Goal: Information Seeking & Learning: Learn about a topic

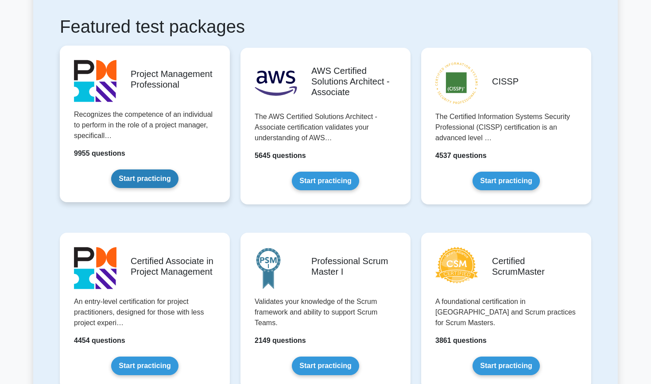
scroll to position [187, 0]
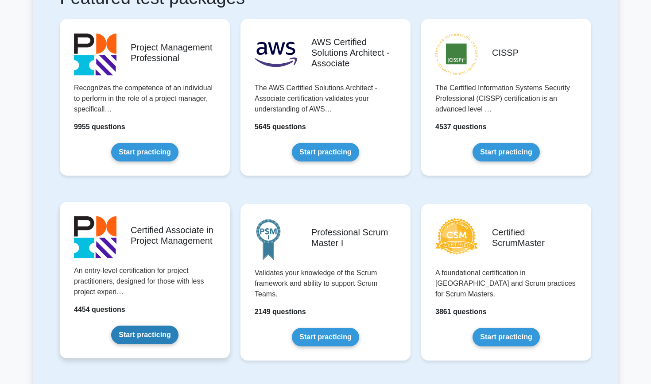
click at [136, 333] on link "Start practicing" at bounding box center [144, 335] width 67 height 19
click at [130, 341] on link "Start practicing" at bounding box center [144, 335] width 67 height 19
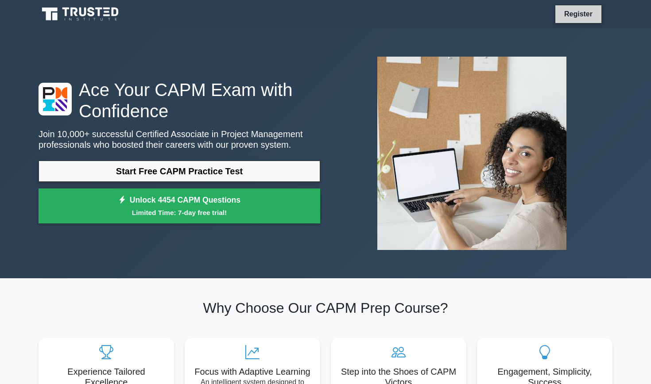
click at [585, 14] on link "Register" at bounding box center [578, 13] width 39 height 11
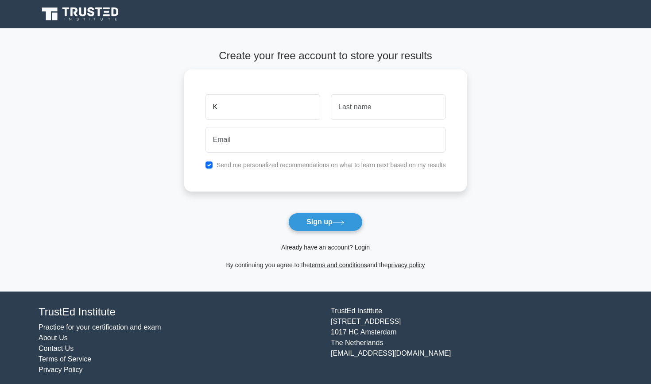
type input "K"
click at [347, 245] on link "Already have an account? Login" at bounding box center [325, 247] width 89 height 7
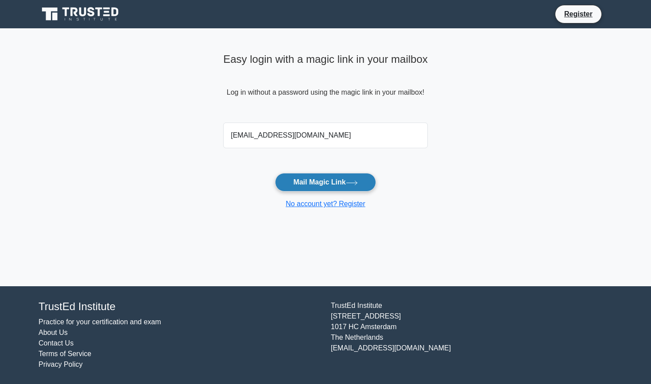
type input "[EMAIL_ADDRESS][DOMAIN_NAME]"
click at [304, 185] on button "Mail Magic Link" at bounding box center [325, 182] width 101 height 19
click at [313, 179] on button "Mail Magic Link" at bounding box center [325, 182] width 101 height 19
click at [575, 17] on link "Register" at bounding box center [578, 13] width 39 height 11
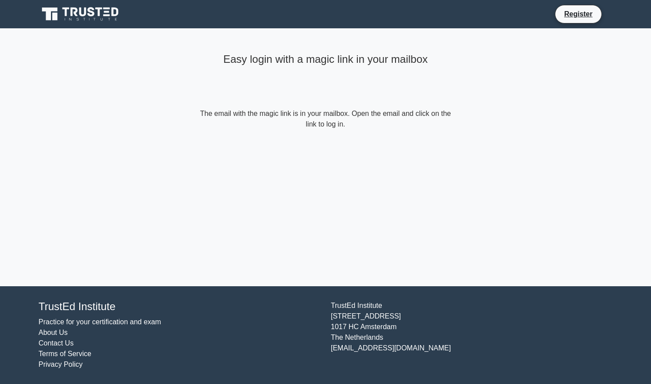
click at [107, 384] on footer "TrustEd Institute Practice for your certification and exam About Us Contact Us …" at bounding box center [325, 336] width 651 height 98
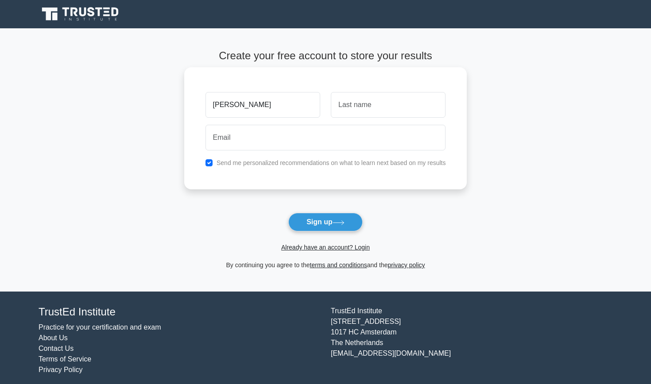
type input "[PERSON_NAME]"
type input "stoyanova"
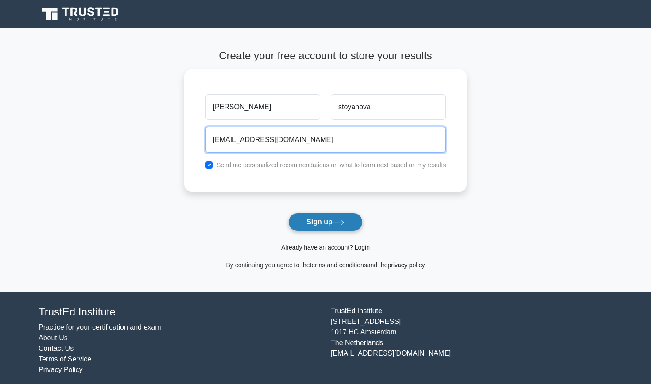
type input "kristinastoyanova02@icloud.com"
click at [339, 218] on button "Sign up" at bounding box center [325, 222] width 74 height 19
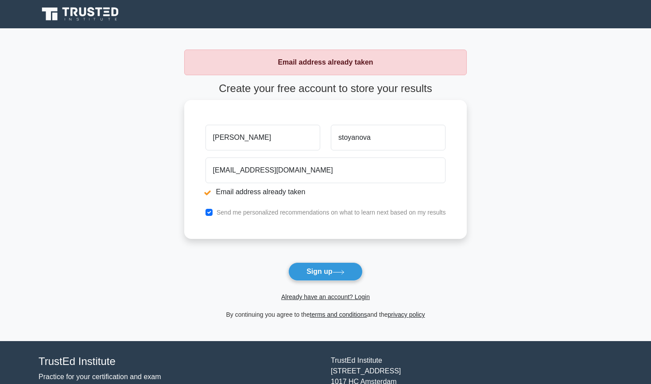
click at [325, 218] on div "kristina stoyanova kristinastoyanova02@icloud.com Email address already taken S…" at bounding box center [325, 169] width 283 height 139
click at [318, 213] on label "Send me personalized recommendations on what to learn next based on my results" at bounding box center [331, 212] width 229 height 7
click at [306, 299] on link "Already have an account? Login" at bounding box center [325, 297] width 89 height 7
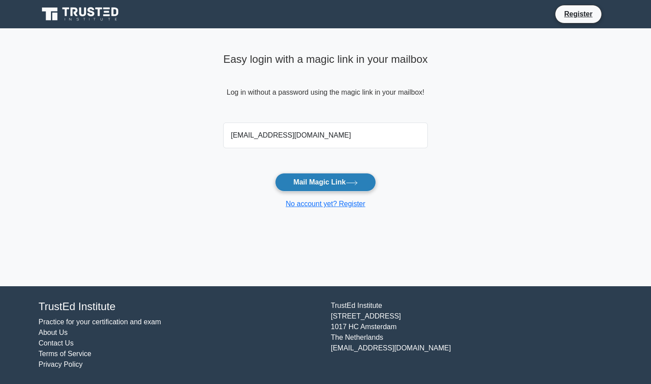
type input "kristinastoyanova02@icloud.com"
click at [328, 186] on button "Mail Magic Link" at bounding box center [325, 182] width 101 height 19
click at [97, 14] on icon at bounding box center [81, 14] width 85 height 17
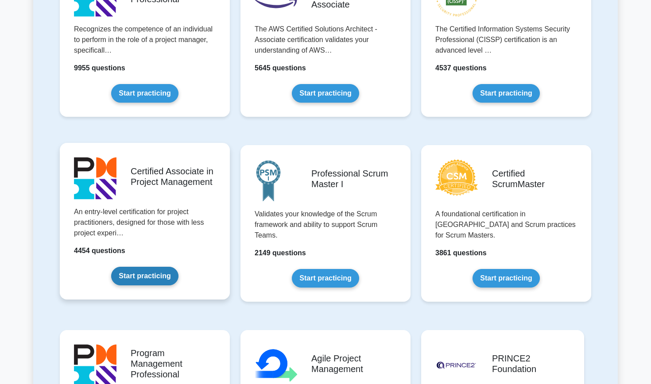
scroll to position [255, 0]
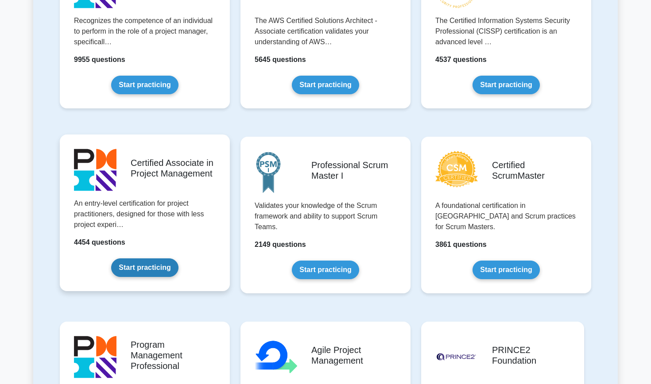
click at [147, 270] on link "Start practicing" at bounding box center [144, 268] width 67 height 19
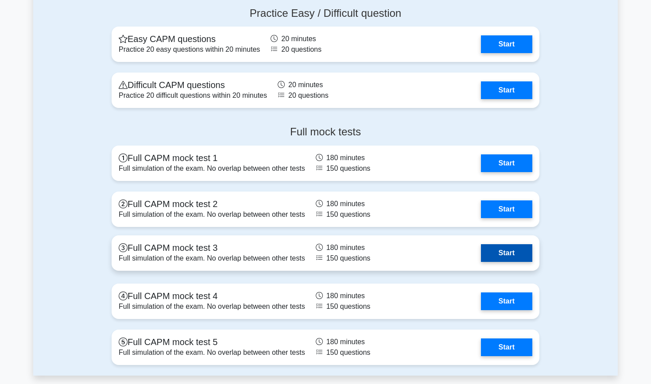
scroll to position [2296, 0]
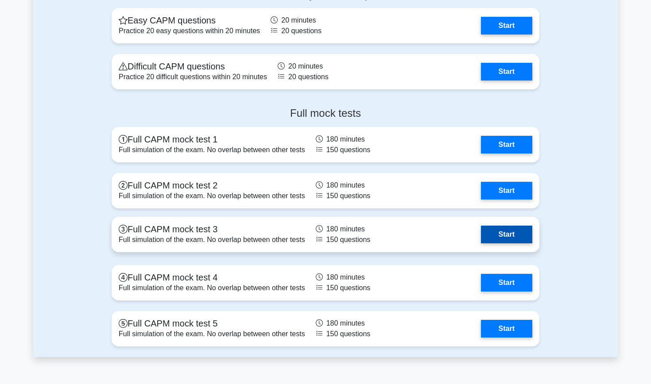
click at [498, 234] on link "Start" at bounding box center [506, 235] width 51 height 18
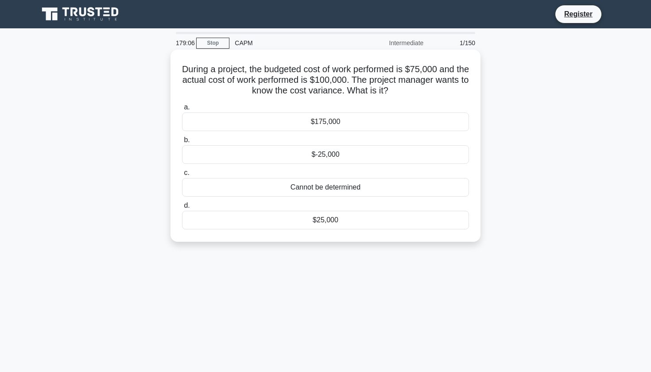
click at [313, 152] on div "$-25,000" at bounding box center [325, 154] width 287 height 19
click at [182, 143] on input "b. $-25,000" at bounding box center [182, 140] width 0 height 6
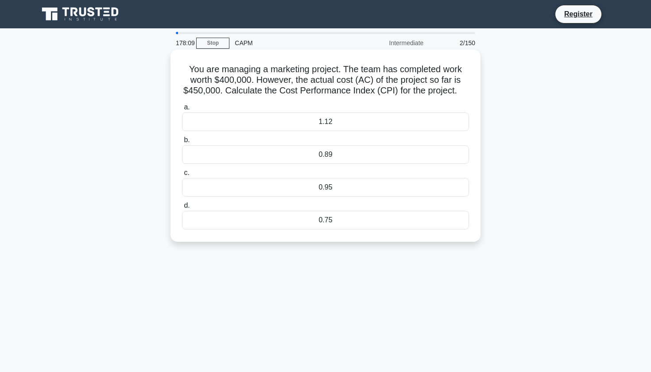
click at [333, 156] on div "0.89" at bounding box center [325, 154] width 287 height 19
click at [182, 143] on input "b. 0.89" at bounding box center [182, 140] width 0 height 6
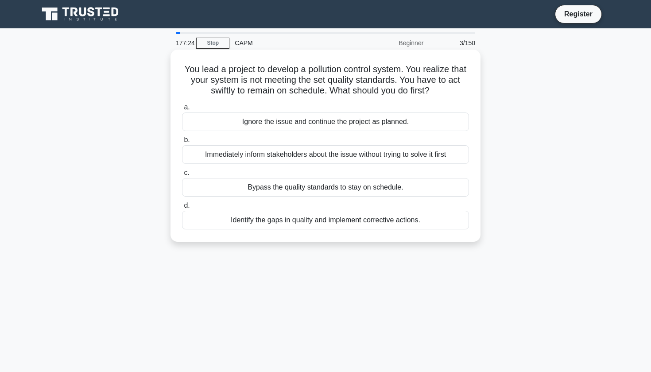
click at [406, 221] on div "Identify the gaps in quality and implement corrective actions." at bounding box center [325, 220] width 287 height 19
click at [182, 209] on input "d. Identify the gaps in quality and implement corrective actions." at bounding box center [182, 206] width 0 height 6
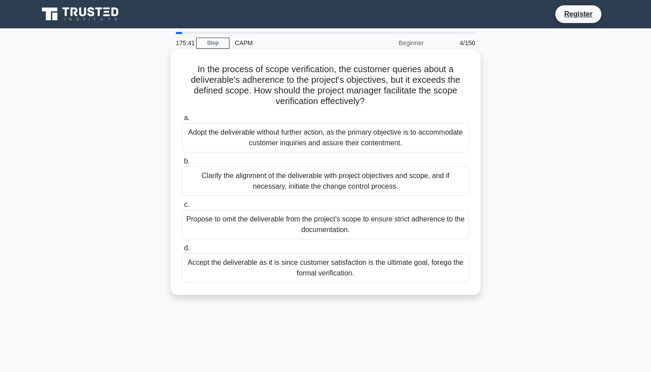
click at [259, 181] on div "Clarify the alignment of the deliverable with project objectives and scope, and…" at bounding box center [325, 181] width 287 height 29
click at [182, 164] on input "b. Clarify the alignment of the deliverable with project objectives and scope, …" at bounding box center [182, 162] width 0 height 6
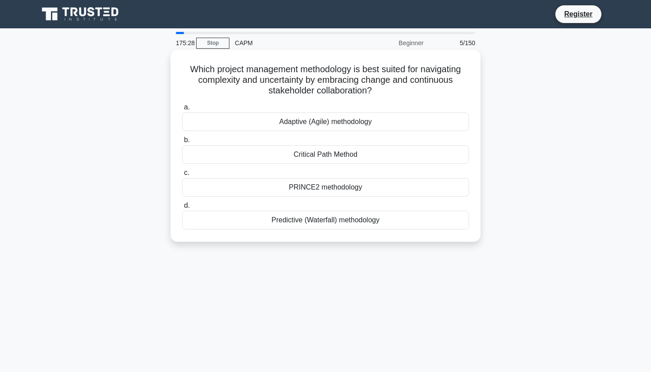
click at [202, 125] on div "Adaptive (Agile) methodology" at bounding box center [325, 121] width 287 height 19
click at [182, 110] on input "a. Adaptive (Agile) methodology" at bounding box center [182, 108] width 0 height 6
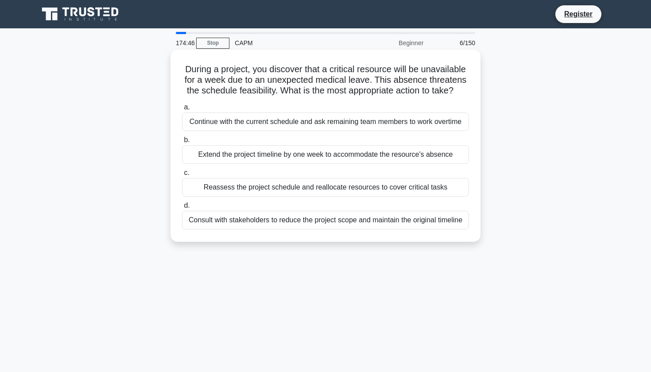
click at [194, 185] on div "Reassess the project schedule and reallocate resources to cover critical tasks" at bounding box center [325, 187] width 287 height 19
click at [182, 176] on input "c. Reassess the project schedule and reallocate resources to cover critical tas…" at bounding box center [182, 173] width 0 height 6
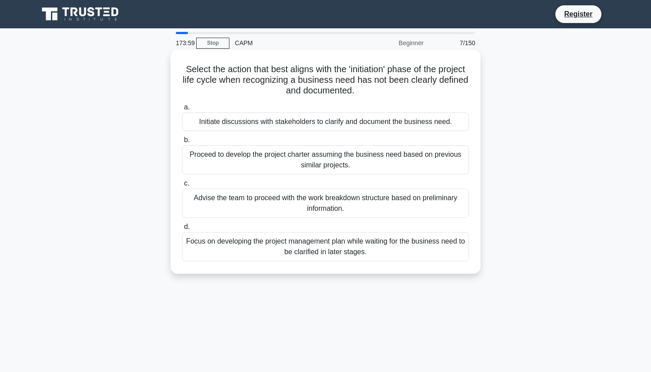
click at [231, 125] on div "Initiate discussions with stakeholders to clarify and document the business nee…" at bounding box center [325, 121] width 287 height 19
click at [182, 110] on input "a. Initiate discussions with stakeholders to clarify and document the business …" at bounding box center [182, 108] width 0 height 6
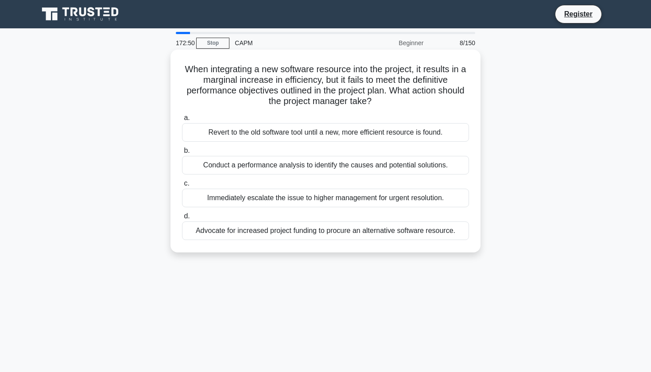
click at [230, 168] on div "Conduct a performance analysis to identify the causes and potential solutions." at bounding box center [325, 165] width 287 height 19
click at [182, 154] on input "b. Conduct a performance analysis to identify the causes and potential solution…" at bounding box center [182, 151] width 0 height 6
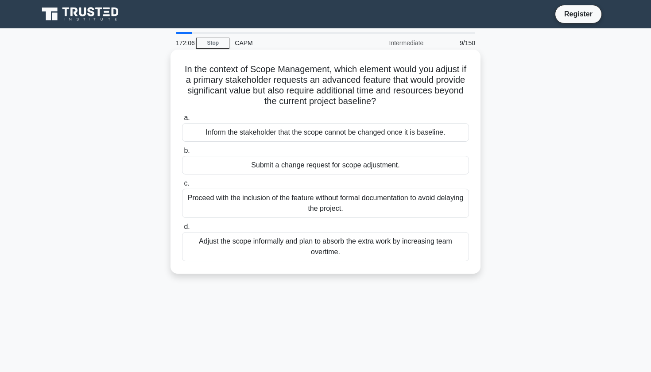
click at [238, 168] on div "Submit a change request for scope adjustment." at bounding box center [325, 165] width 287 height 19
click at [182, 154] on input "b. Submit a change request for scope adjustment." at bounding box center [182, 151] width 0 height 6
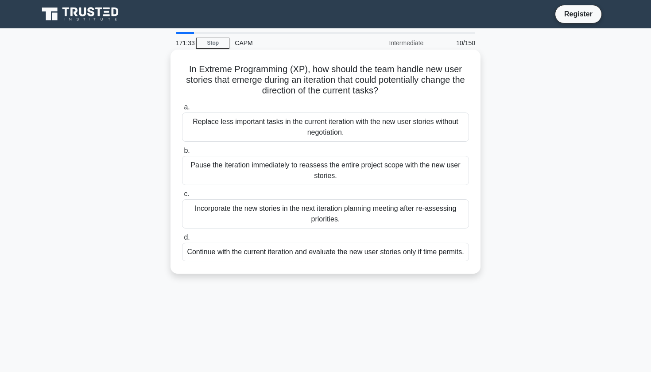
click at [244, 208] on div "Incorporate the new stories in the next iteration planning meeting after re-ass…" at bounding box center [325, 213] width 287 height 29
click at [182, 197] on input "c. Incorporate the new stories in the next iteration planning meeting after re-…" at bounding box center [182, 194] width 0 height 6
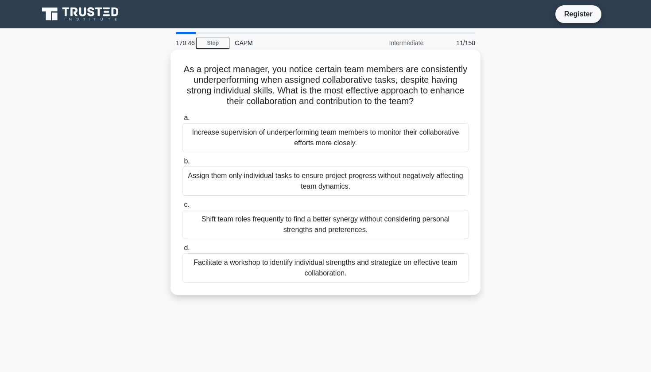
click at [256, 264] on div "Facilitate a workshop to identify individual strengths and strategize on effect…" at bounding box center [325, 267] width 287 height 29
click at [182, 251] on input "d. Facilitate a workshop to identify individual strengths and strategize on eff…" at bounding box center [182, 248] width 0 height 6
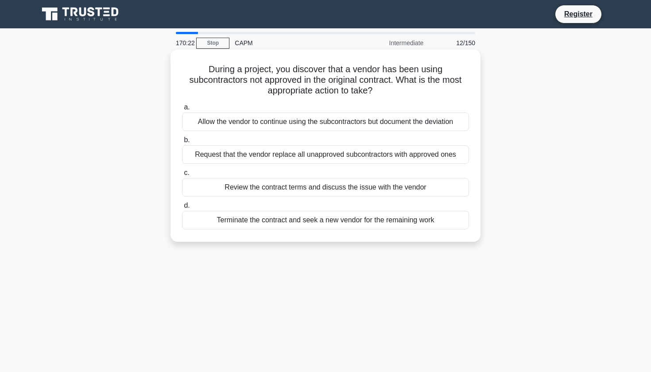
click at [243, 187] on div "Review the contract terms and discuss the issue with the vendor" at bounding box center [325, 187] width 287 height 19
click at [182, 176] on input "c. Review the contract terms and discuss the issue with the vendor" at bounding box center [182, 173] width 0 height 6
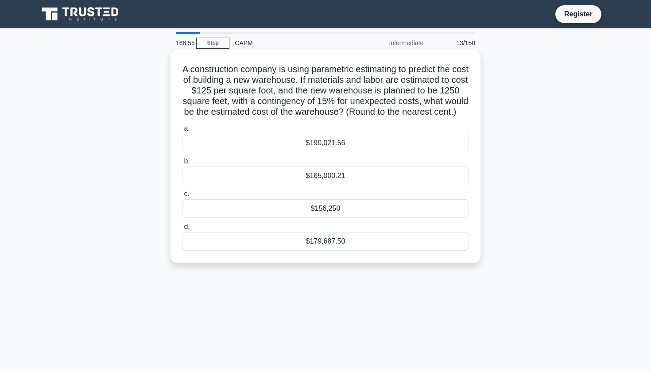
click at [212, 250] on div "$179,687.50" at bounding box center [325, 241] width 287 height 19
click at [182, 230] on input "d. $179,687.50" at bounding box center [182, 227] width 0 height 6
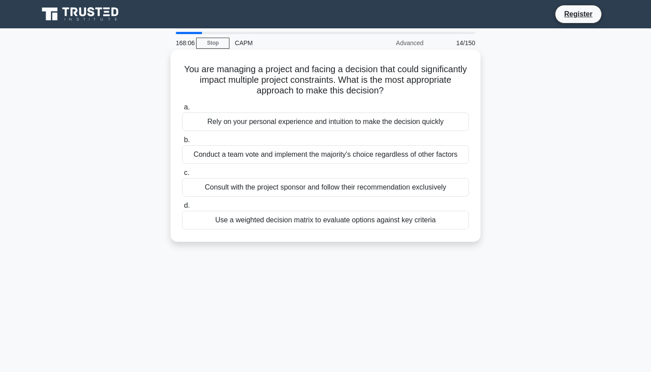
click at [256, 221] on div "Use a weighted decision matrix to evaluate options against key criteria" at bounding box center [325, 220] width 287 height 19
click at [182, 209] on input "d. Use a weighted decision matrix to evaluate options against key criteria" at bounding box center [182, 206] width 0 height 6
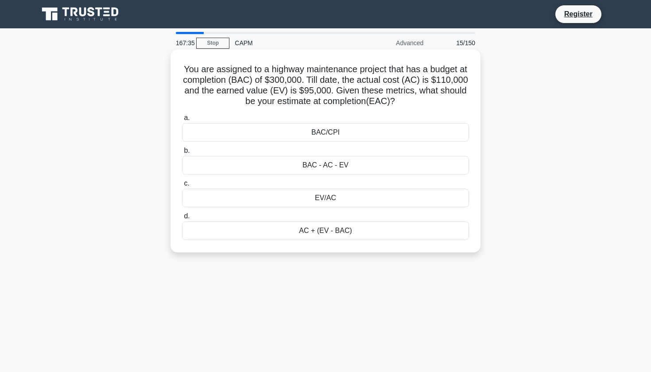
click at [294, 130] on div "BAC/CPI" at bounding box center [325, 132] width 287 height 19
click at [182, 121] on input "a. BAC/CPI" at bounding box center [182, 118] width 0 height 6
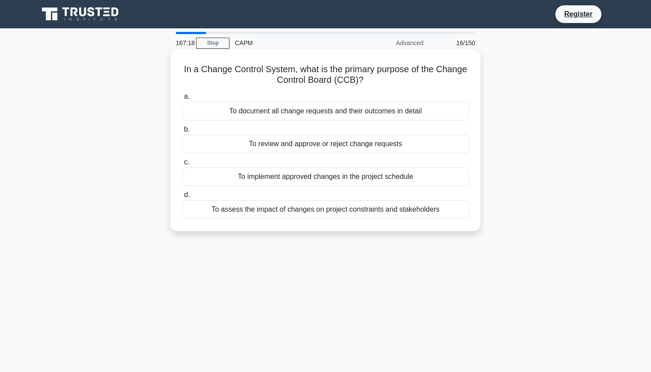
click at [286, 144] on div "To review and approve or reject change requests" at bounding box center [325, 144] width 287 height 19
click at [182, 132] on input "b. To review and approve or reject change requests" at bounding box center [182, 130] width 0 height 6
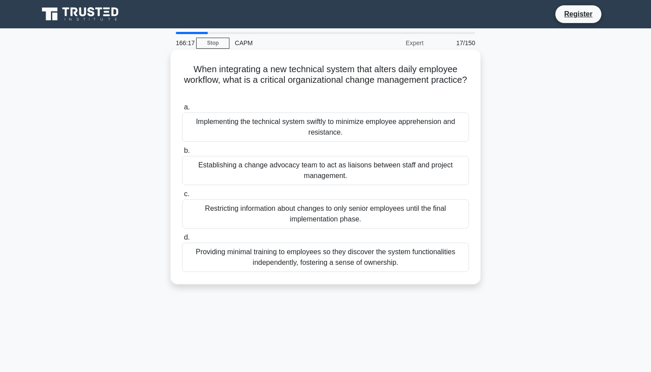
click at [247, 125] on div "Implementing the technical system swiftly to minimize employee apprehension and…" at bounding box center [325, 126] width 287 height 29
click at [182, 110] on input "a. Implementing the technical system swiftly to minimize employee apprehension …" at bounding box center [182, 108] width 0 height 6
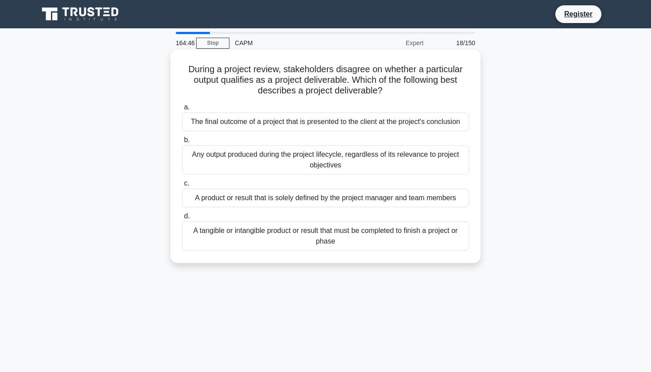
click at [231, 122] on div "The final outcome of a project that is presented to the client at the project's…" at bounding box center [325, 121] width 287 height 19
click at [182, 110] on input "a. The final outcome of a project that is presented to the client at the projec…" at bounding box center [182, 108] width 0 height 6
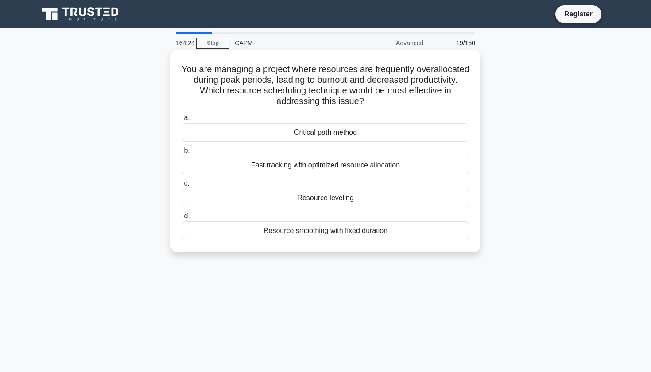
click at [262, 198] on div "Resource leveling" at bounding box center [325, 198] width 287 height 19
click at [182, 186] on input "c. Resource leveling" at bounding box center [182, 184] width 0 height 6
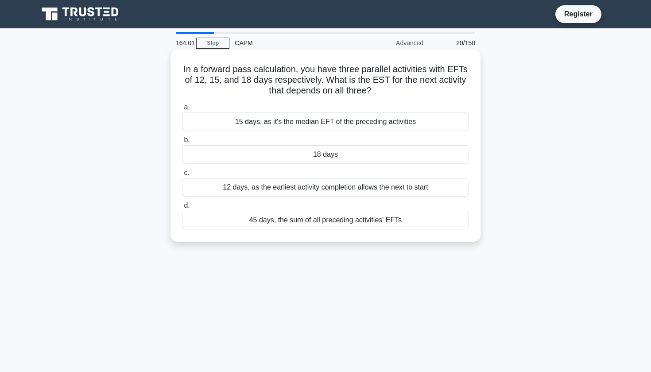
click at [221, 153] on div "18 days" at bounding box center [325, 154] width 287 height 19
click at [182, 143] on input "b. 18 days" at bounding box center [182, 140] width 0 height 6
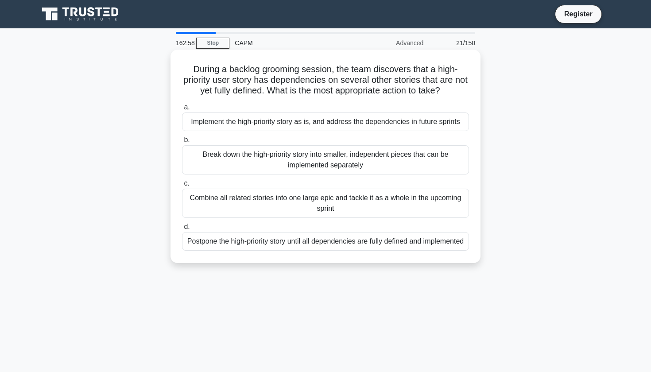
click at [217, 163] on div "Break down the high-priority story into smaller, independent pieces that can be…" at bounding box center [325, 159] width 287 height 29
click at [182, 143] on input "b. Break down the high-priority story into smaller, independent pieces that can…" at bounding box center [182, 140] width 0 height 6
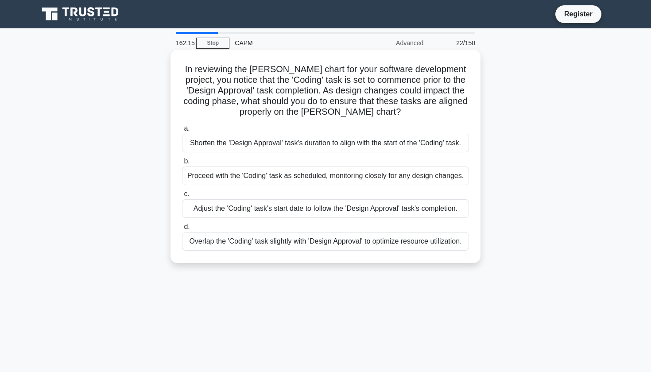
click at [222, 205] on div "Adjust the 'Coding' task's start date to follow the 'Design Approval' task's co…" at bounding box center [325, 208] width 287 height 19
click at [182, 197] on input "c. Adjust the 'Coding' task's start date to follow the 'Design Approval' task's…" at bounding box center [182, 194] width 0 height 6
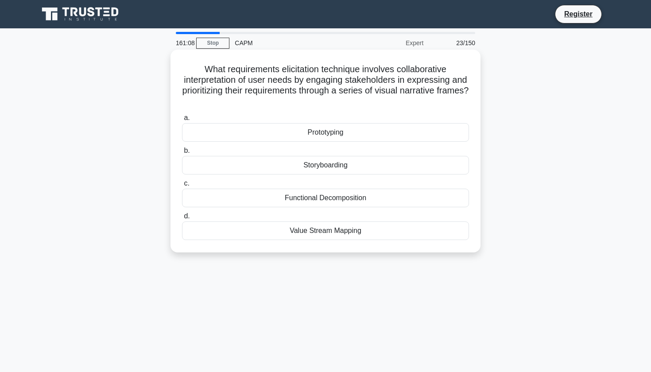
click at [331, 164] on div "Storyboarding" at bounding box center [325, 165] width 287 height 19
click at [182, 154] on input "b. Storyboarding" at bounding box center [182, 151] width 0 height 6
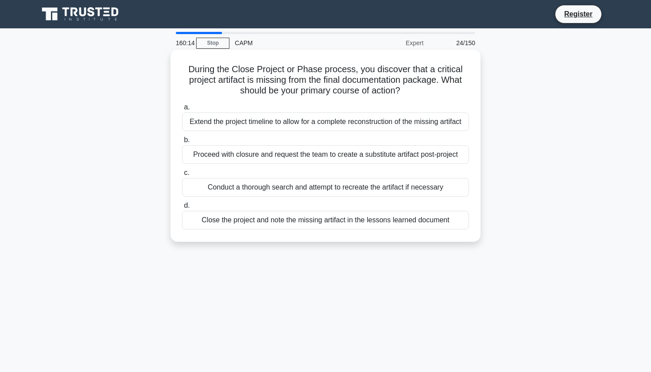
click at [254, 218] on div "Close the project and note the missing artifact in the lessons learned document" at bounding box center [325, 220] width 287 height 19
click at [182, 209] on input "d. Close the project and note the missing artifact in the lessons learned docum…" at bounding box center [182, 206] width 0 height 6
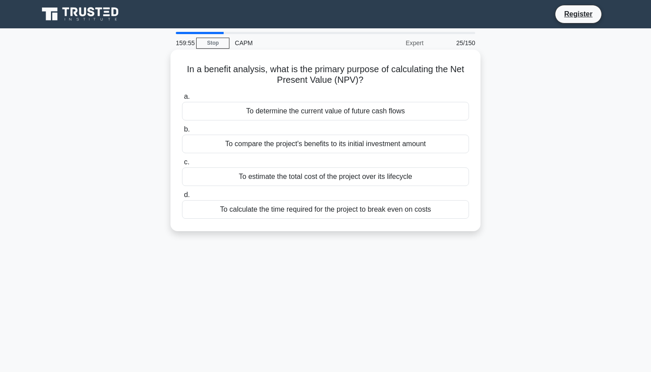
click at [209, 112] on div "To determine the current value of future cash flows" at bounding box center [325, 111] width 287 height 19
click at [182, 100] on input "a. To determine the current value of future cash flows" at bounding box center [182, 97] width 0 height 6
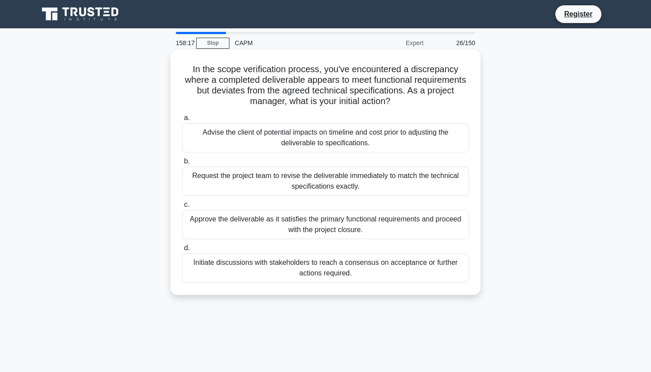
click at [225, 262] on div "Initiate discussions with stakeholders to reach a consensus on acceptance or fu…" at bounding box center [325, 267] width 287 height 29
click at [182, 251] on input "d. Initiate discussions with stakeholders to reach a consensus on acceptance or…" at bounding box center [182, 248] width 0 height 6
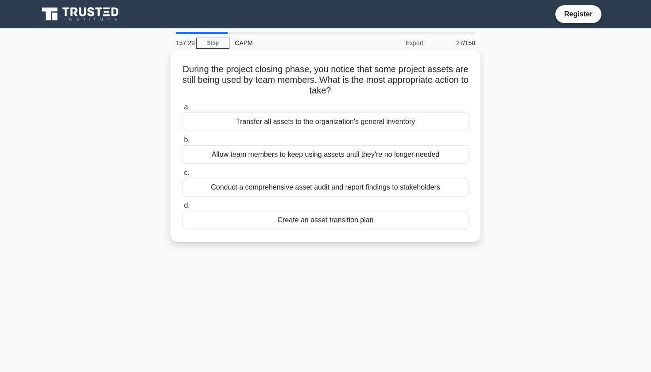
click at [228, 121] on div "Transfer all assets to the organization's general inventory" at bounding box center [325, 121] width 287 height 19
click at [182, 110] on input "a. Transfer all assets to the organization's general inventory" at bounding box center [182, 108] width 0 height 6
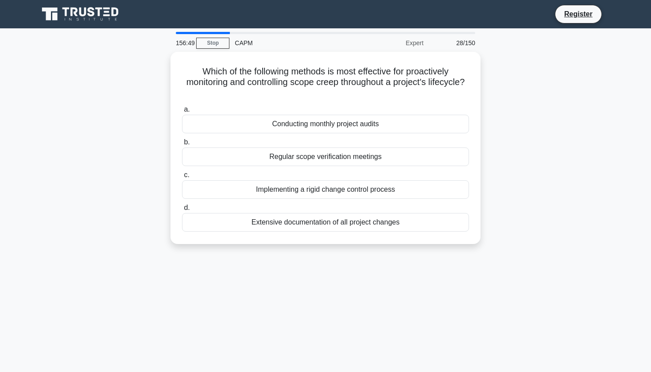
drag, startPoint x: 330, startPoint y: 189, endPoint x: 556, endPoint y: 185, distance: 225.4
click at [556, 185] on div "Which of the following methods is most effective for proactively monitoring and…" at bounding box center [325, 153] width 585 height 203
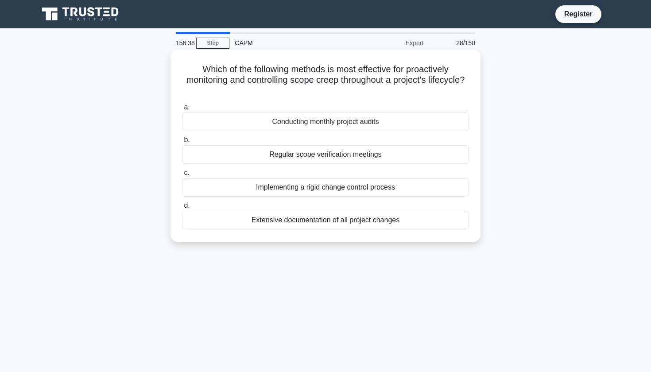
click at [355, 188] on div "Implementing a rigid change control process" at bounding box center [325, 187] width 287 height 19
click at [182, 176] on input "c. Implementing a rigid change control process" at bounding box center [182, 173] width 0 height 6
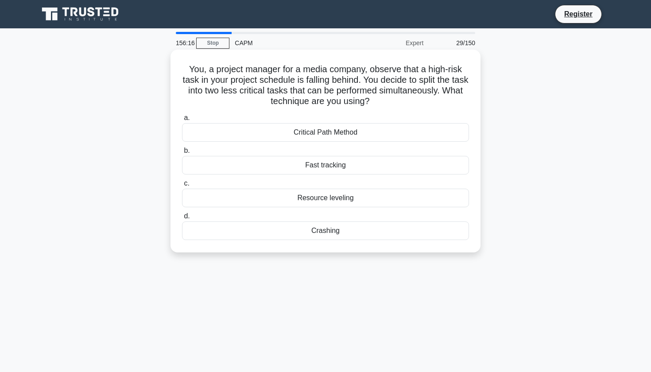
click at [218, 165] on div "Fast tracking" at bounding box center [325, 165] width 287 height 19
click at [182, 154] on input "b. Fast tracking" at bounding box center [182, 151] width 0 height 6
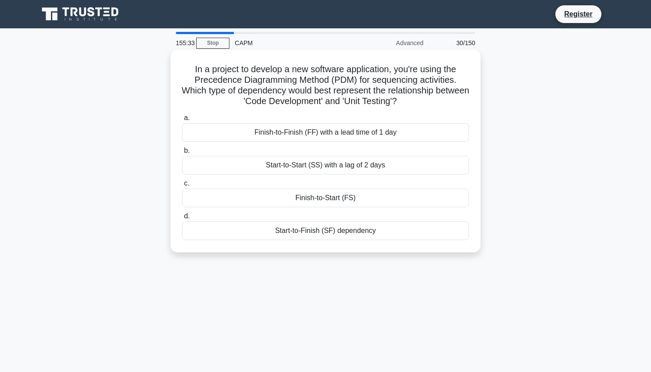
click at [214, 197] on div "Finish-to-Start (FS)" at bounding box center [325, 198] width 287 height 19
click at [182, 186] on input "c. Finish-to-Start (FS)" at bounding box center [182, 184] width 0 height 6
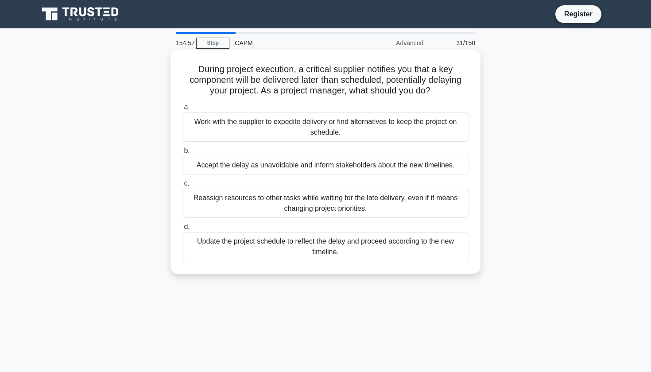
click at [220, 128] on div "Work with the supplier to expedite delivery or find alternatives to keep the pr…" at bounding box center [325, 126] width 287 height 29
click at [182, 110] on input "a. Work with the supplier to expedite delivery or find alternatives to keep the…" at bounding box center [182, 108] width 0 height 6
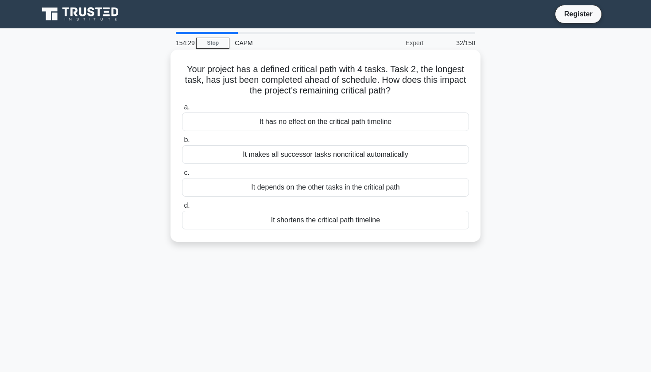
click at [213, 221] on div "It shortens the critical path timeline" at bounding box center [325, 220] width 287 height 19
click at [182, 209] on input "d. It shortens the critical path timeline" at bounding box center [182, 206] width 0 height 6
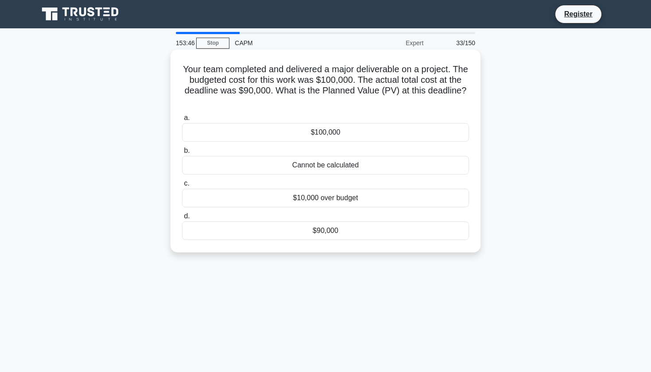
click at [310, 167] on div "Cannot be calculated" at bounding box center [325, 165] width 287 height 19
click at [182, 154] on input "b. Cannot be calculated" at bounding box center [182, 151] width 0 height 6
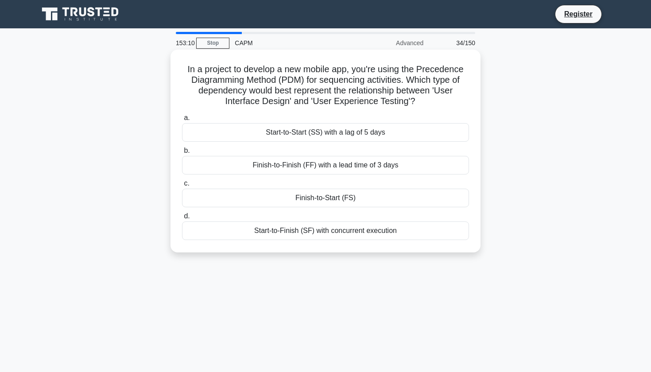
click at [240, 195] on div "Finish-to-Start (FS)" at bounding box center [325, 198] width 287 height 19
click at [182, 186] on input "c. Finish-to-Start (FS)" at bounding box center [182, 184] width 0 height 6
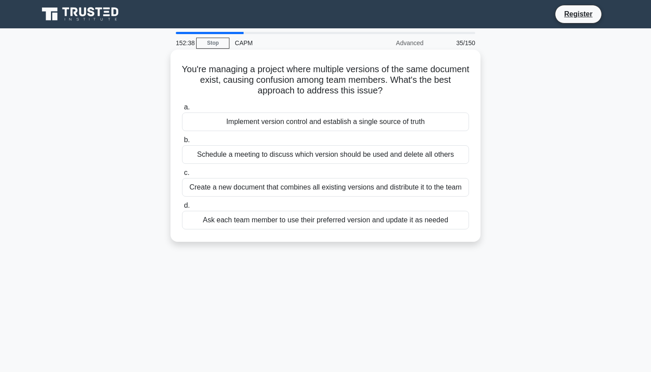
click at [239, 155] on div "Schedule a meeting to discuss which version should be used and delete all others" at bounding box center [325, 154] width 287 height 19
click at [182, 143] on input "b. Schedule a meeting to discuss which version should be used and delete all ot…" at bounding box center [182, 140] width 0 height 6
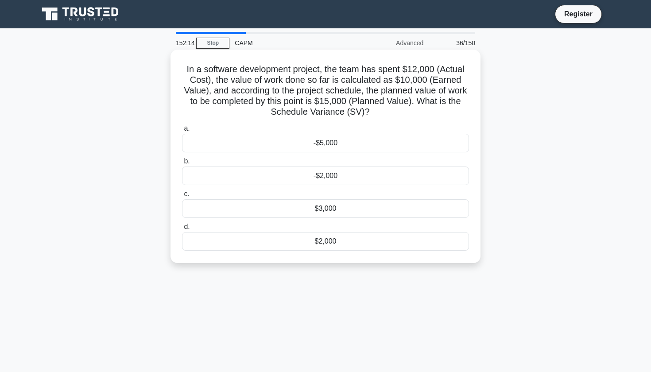
click at [237, 137] on div "-$5,000" at bounding box center [325, 143] width 287 height 19
click at [182, 132] on input "a. -$5,000" at bounding box center [182, 129] width 0 height 6
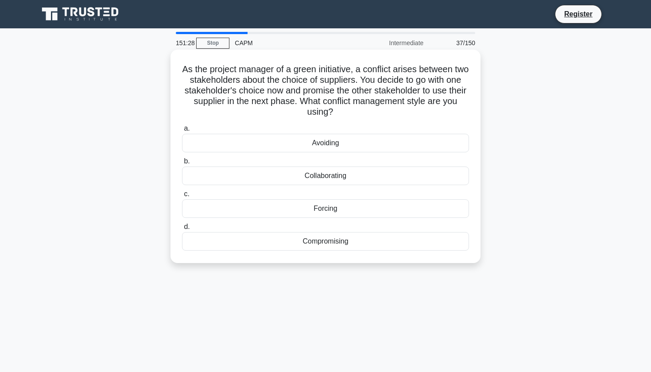
click at [230, 242] on div "Compromising" at bounding box center [325, 241] width 287 height 19
click at [182, 230] on input "d. Compromising" at bounding box center [182, 227] width 0 height 6
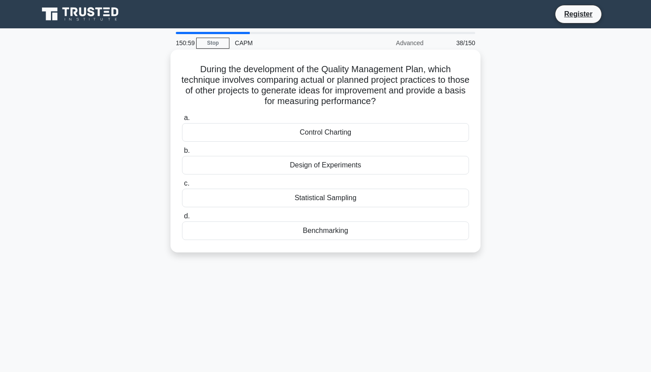
click at [313, 232] on div "Benchmarking" at bounding box center [325, 230] width 287 height 19
click at [182, 219] on input "d. Benchmarking" at bounding box center [182, 216] width 0 height 6
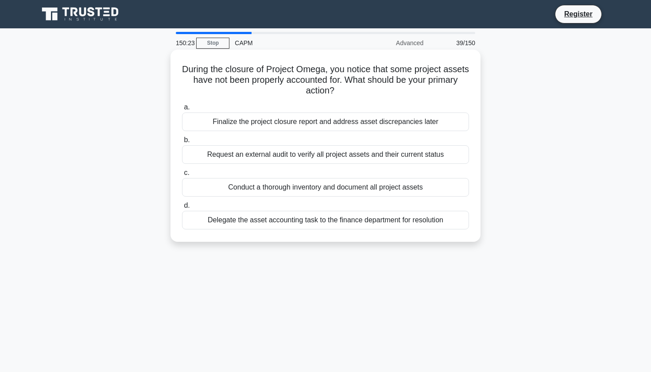
click at [201, 187] on div "Conduct a thorough inventory and document all project assets" at bounding box center [325, 187] width 287 height 19
click at [182, 176] on input "c. Conduct a thorough inventory and document all project assets" at bounding box center [182, 173] width 0 height 6
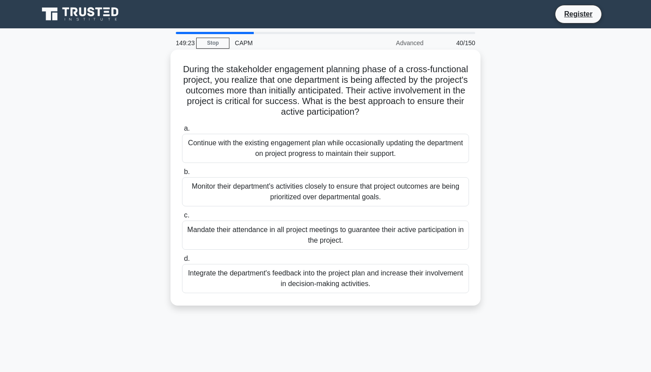
click at [256, 230] on div "Mandate their attendance in all project meetings to guarantee their active part…" at bounding box center [325, 235] width 287 height 29
click at [182, 218] on input "c. Mandate their attendance in all project meetings to guarantee their active p…" at bounding box center [182, 216] width 0 height 6
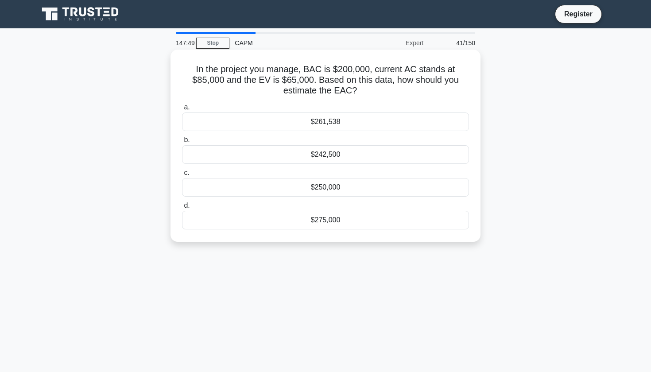
click at [329, 120] on div "$261,538" at bounding box center [325, 121] width 287 height 19
click at [182, 110] on input "a. $261,538" at bounding box center [182, 108] width 0 height 6
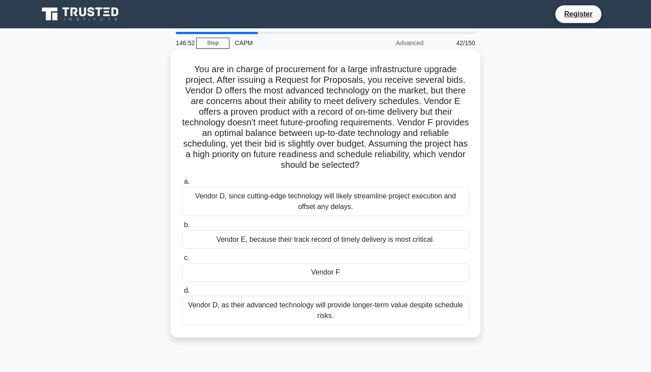
click at [311, 273] on div "Vendor F" at bounding box center [325, 272] width 287 height 19
click at [182, 261] on input "c. Vendor F" at bounding box center [182, 258] width 0 height 6
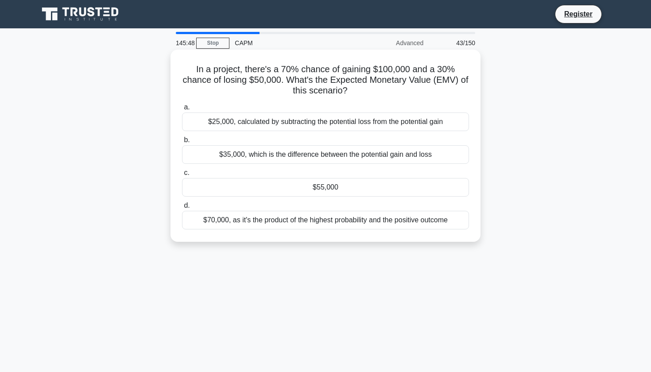
click at [217, 221] on div "$70,000, as it's the product of the highest probability and the positive outcome" at bounding box center [325, 220] width 287 height 19
click at [182, 209] on input "d. $70,000, as it's the product of the highest probability and the positive out…" at bounding box center [182, 206] width 0 height 6
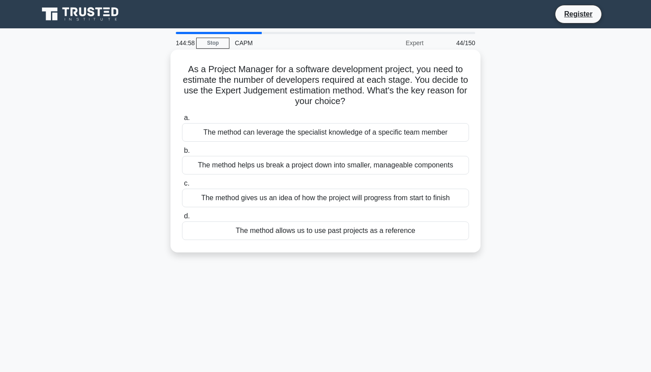
click at [237, 131] on div "The method can leverage the specialist knowledge of a specific team member" at bounding box center [325, 132] width 287 height 19
click at [182, 121] on input "a. The method can leverage the specialist knowledge of a specific team member" at bounding box center [182, 118] width 0 height 6
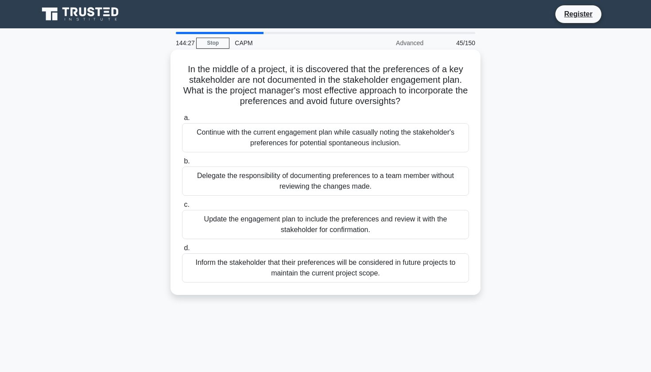
click at [215, 221] on div "Update the engagement plan to include the preferences and review it with the st…" at bounding box center [325, 224] width 287 height 29
click at [182, 208] on input "c. Update the engagement plan to include the preferences and review it with the…" at bounding box center [182, 205] width 0 height 6
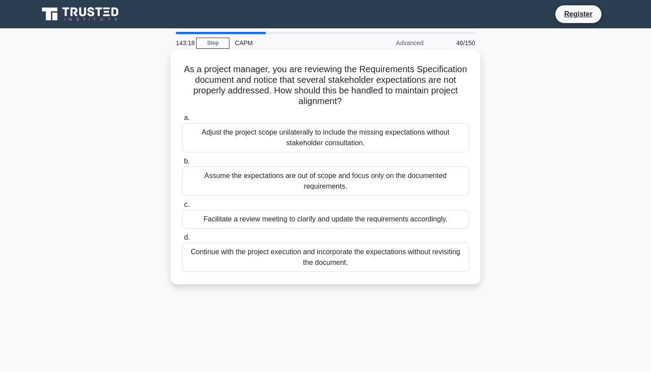
click at [241, 213] on div "Facilitate a review meeting to clarify and update the requirements accordingly." at bounding box center [325, 219] width 287 height 19
click at [182, 208] on input "c. Facilitate a review meeting to clarify and update the requirements according…" at bounding box center [182, 205] width 0 height 6
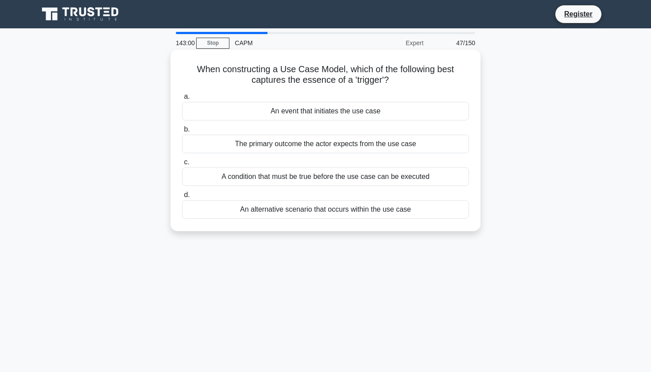
click at [239, 109] on div "An event that initiates the use case" at bounding box center [325, 111] width 287 height 19
click at [182, 100] on input "a. An event that initiates the use case" at bounding box center [182, 97] width 0 height 6
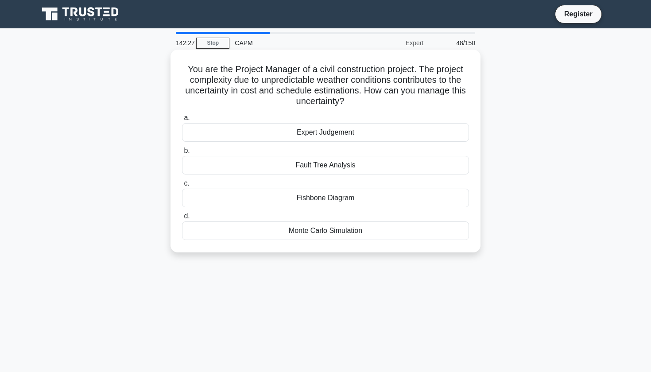
click at [294, 231] on div "Monte Carlo Simulation" at bounding box center [325, 230] width 287 height 19
click at [182, 219] on input "d. Monte Carlo Simulation" at bounding box center [182, 216] width 0 height 6
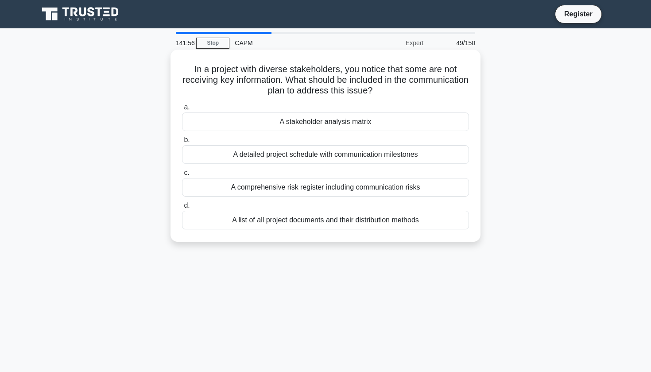
click at [244, 156] on div "A detailed project schedule with communication milestones" at bounding box center [325, 154] width 287 height 19
click at [182, 143] on input "b. A detailed project schedule with communication milestones" at bounding box center [182, 140] width 0 height 6
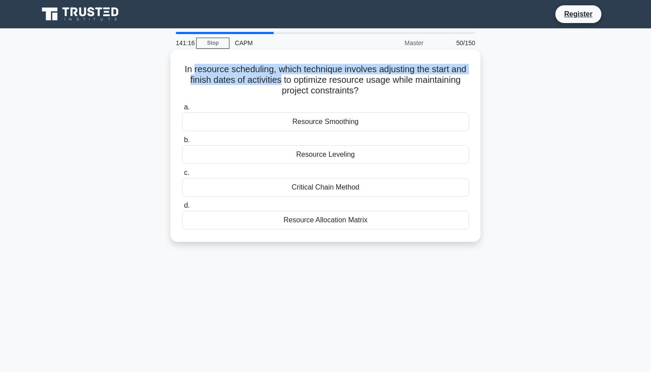
drag, startPoint x: 194, startPoint y: 69, endPoint x: 282, endPoint y: 78, distance: 87.8
click at [282, 78] on h5 "In resource scheduling, which technique involves adjusting the start and finish…" at bounding box center [325, 80] width 289 height 33
copy h5 "resource scheduling, which technique involves adjusting the start and finish da…"
click at [279, 155] on div "Resource Leveling" at bounding box center [325, 154] width 287 height 19
click at [182, 143] on input "b. Resource Leveling" at bounding box center [182, 140] width 0 height 6
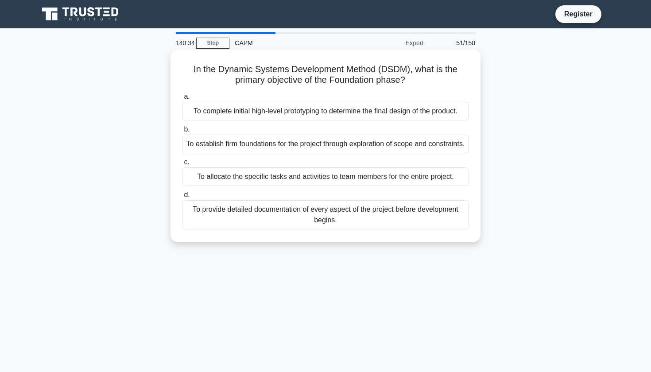
click at [241, 150] on div "To establish firm foundations for the project through exploration of scope and …" at bounding box center [325, 144] width 287 height 19
click at [182, 132] on input "b. To establish firm foundations for the project through exploration of scope a…" at bounding box center [182, 130] width 0 height 6
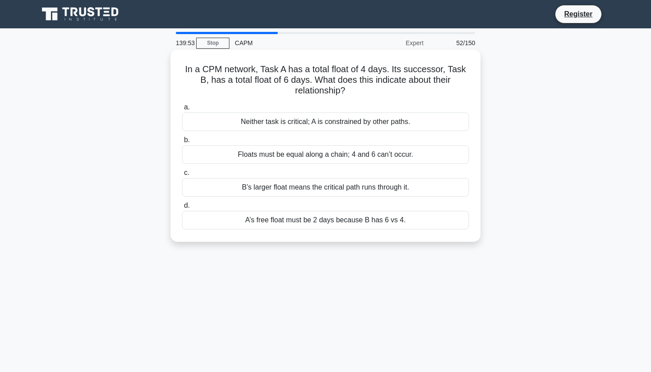
click at [245, 187] on div "B’s larger float means the critical path runs through it." at bounding box center [325, 187] width 287 height 19
click at [182, 176] on input "c. B’s larger float means the critical path runs through it." at bounding box center [182, 173] width 0 height 6
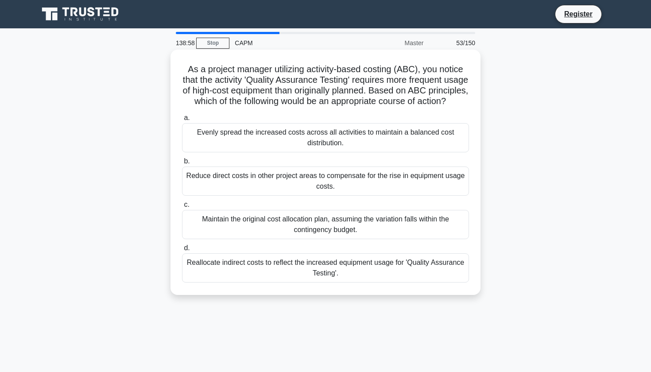
click at [236, 265] on div "Reallocate indirect costs to reflect the increased equipment usage for 'Quality…" at bounding box center [325, 267] width 287 height 29
click at [182, 251] on input "d. Reallocate indirect costs to reflect the increased equipment usage for 'Qual…" at bounding box center [182, 248] width 0 height 6
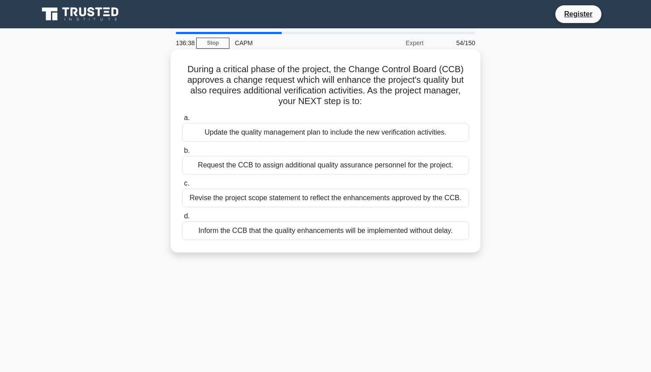
click at [290, 131] on div "Update the quality management plan to include the new verification activities." at bounding box center [325, 132] width 287 height 19
click at [182, 121] on input "a. Update the quality management plan to include the new verification activitie…" at bounding box center [182, 118] width 0 height 6
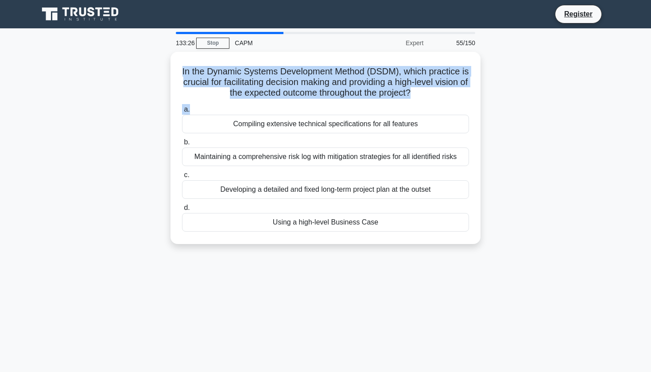
drag, startPoint x: 184, startPoint y: 68, endPoint x: 157, endPoint y: 85, distance: 31.9
click at [161, 86] on div "In the Dynamic Systems Development Method (DSDM), which practice is crucial for…" at bounding box center [325, 153] width 585 height 203
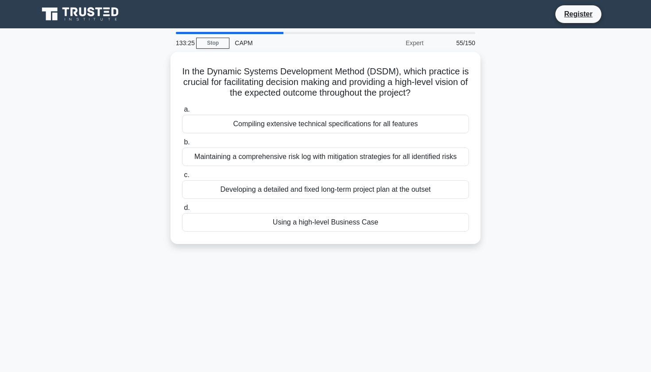
click at [95, 105] on div "In the Dynamic Systems Development Method (DSDM), which practice is crucial for…" at bounding box center [325, 153] width 585 height 203
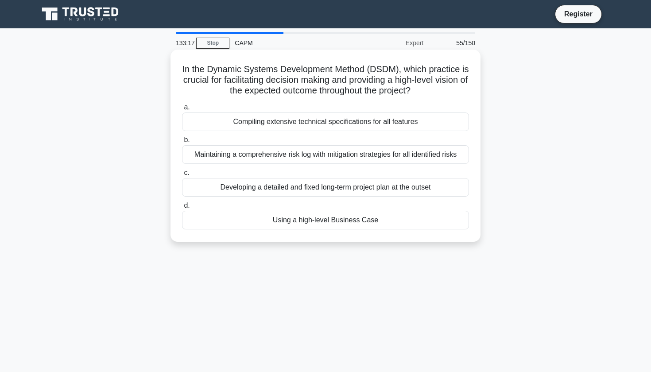
click at [316, 222] on div "Using a high-level Business Case" at bounding box center [325, 220] width 287 height 19
click at [182, 209] on input "d. Using a high-level Business Case" at bounding box center [182, 206] width 0 height 6
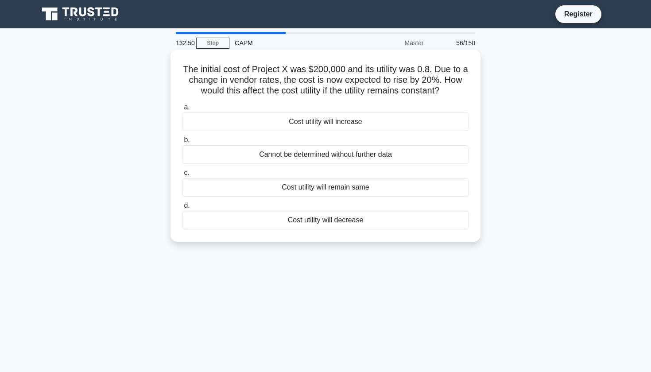
click at [403, 119] on div "Cost utility will increase" at bounding box center [325, 121] width 287 height 19
click at [182, 110] on input "a. Cost utility will increase" at bounding box center [182, 108] width 0 height 6
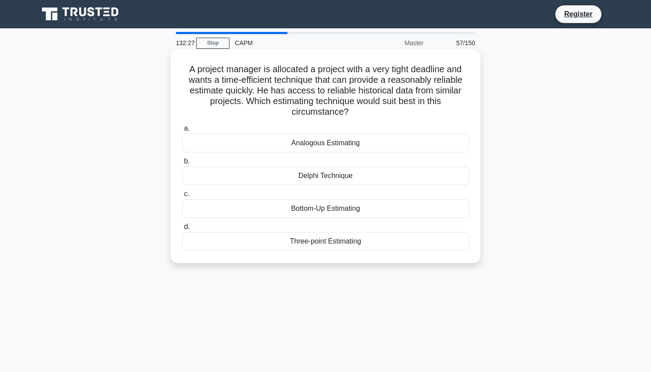
click at [339, 146] on div "Analogous Estimating" at bounding box center [325, 143] width 287 height 19
click at [182, 132] on input "a. Analogous Estimating" at bounding box center [182, 129] width 0 height 6
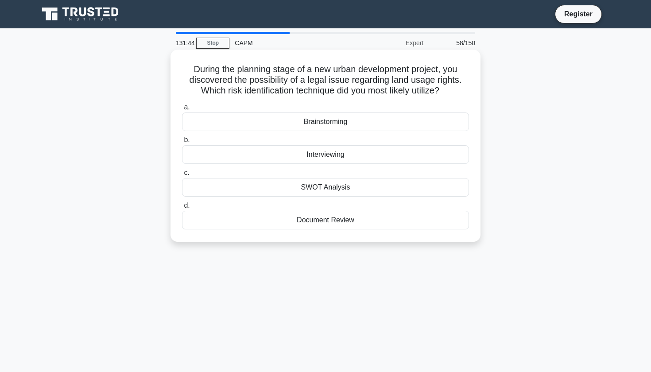
click at [391, 214] on div "Document Review" at bounding box center [325, 220] width 287 height 19
click at [182, 209] on input "d. Document Review" at bounding box center [182, 206] width 0 height 6
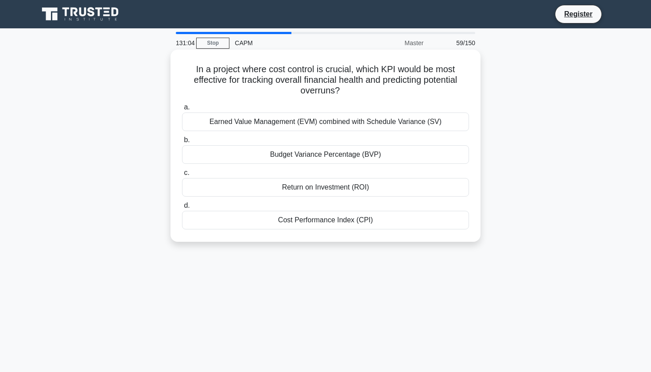
click at [270, 224] on div "Cost Performance Index (CPI)" at bounding box center [325, 220] width 287 height 19
click at [182, 209] on input "d. Cost Performance Index (CPI)" at bounding box center [182, 206] width 0 height 6
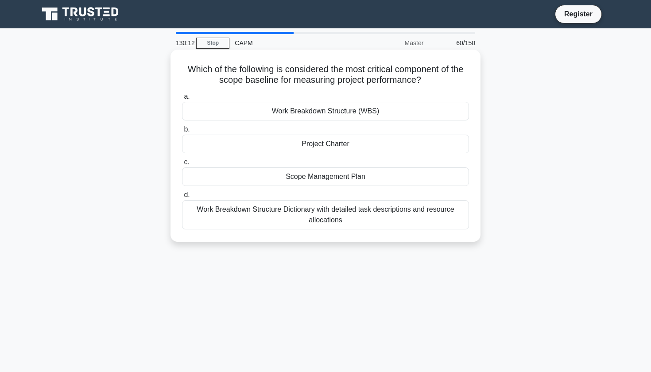
click at [358, 177] on div "Scope Management Plan" at bounding box center [325, 176] width 287 height 19
click at [182, 165] on input "c. Scope Management Plan" at bounding box center [182, 162] width 0 height 6
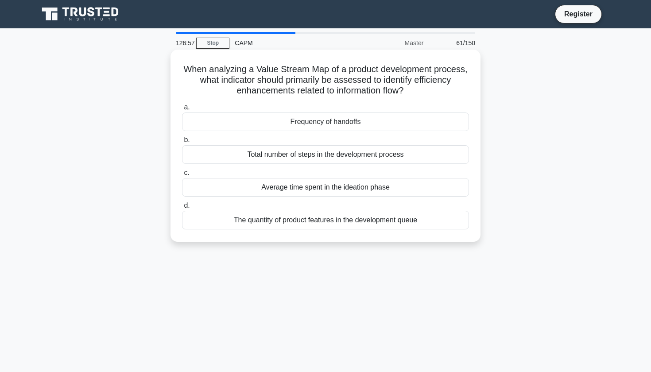
click at [223, 192] on div "Average time spent in the ideation phase" at bounding box center [325, 187] width 287 height 19
click at [182, 176] on input "c. Average time spent in the ideation phase" at bounding box center [182, 173] width 0 height 6
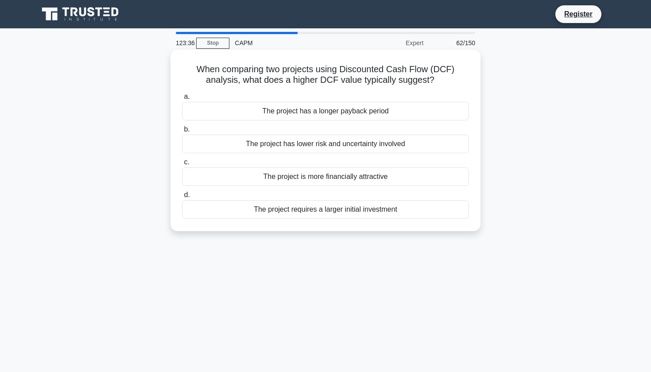
click at [399, 142] on div "The project has lower risk and uncertainty involved" at bounding box center [325, 144] width 287 height 19
click at [182, 132] on input "b. The project has lower risk and uncertainty involved" at bounding box center [182, 130] width 0 height 6
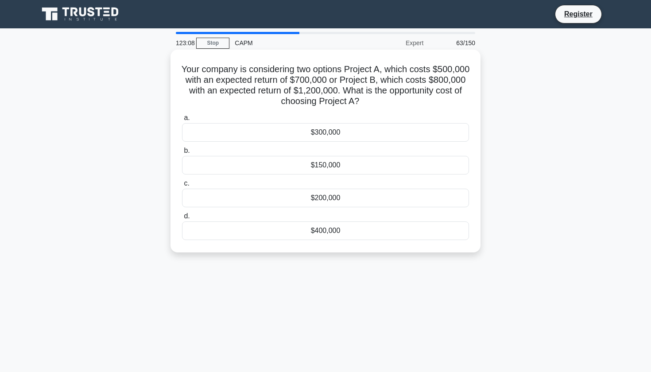
click at [325, 200] on div "$200,000" at bounding box center [325, 198] width 287 height 19
click at [182, 186] on input "c. $200,000" at bounding box center [182, 184] width 0 height 6
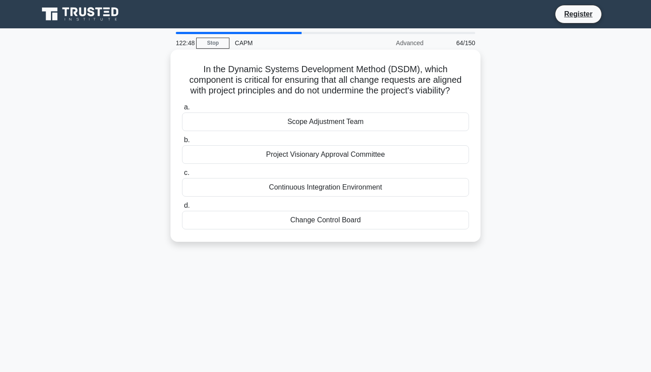
click at [376, 218] on div "Change Control Board" at bounding box center [325, 220] width 287 height 19
click at [182, 209] on input "d. Change Control Board" at bounding box center [182, 206] width 0 height 6
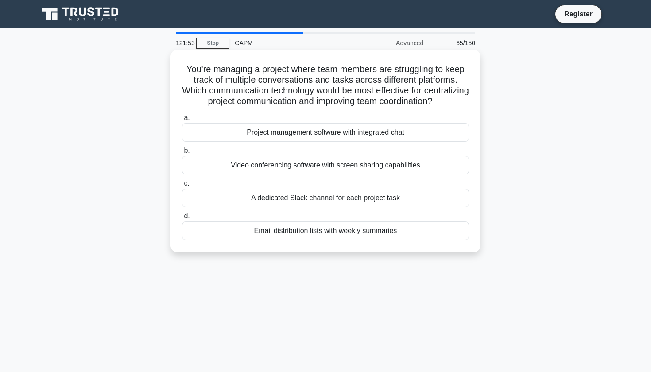
click at [257, 198] on div "A dedicated Slack channel for each project task" at bounding box center [325, 198] width 287 height 19
click at [182, 186] on input "c. A dedicated Slack channel for each project task" at bounding box center [182, 184] width 0 height 6
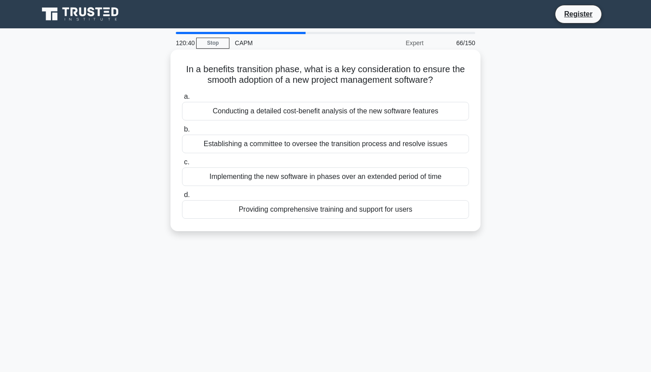
click at [400, 210] on div "Providing comprehensive training and support for users" at bounding box center [325, 209] width 287 height 19
click at [182, 198] on input "d. Providing comprehensive training and support for users" at bounding box center [182, 195] width 0 height 6
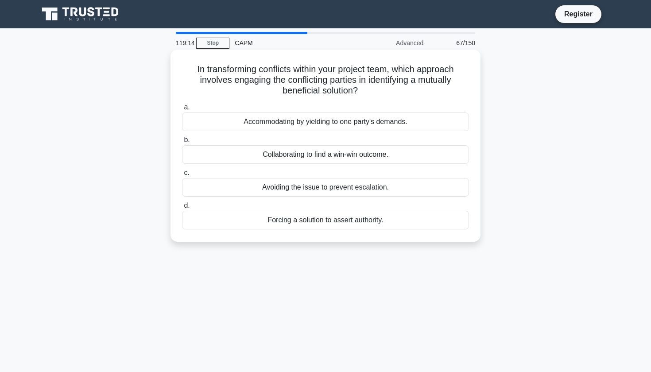
click at [249, 162] on div "Collaborating to find a win-win outcome." at bounding box center [325, 154] width 287 height 19
click at [182, 143] on input "b. Collaborating to find a win-win outcome." at bounding box center [182, 140] width 0 height 6
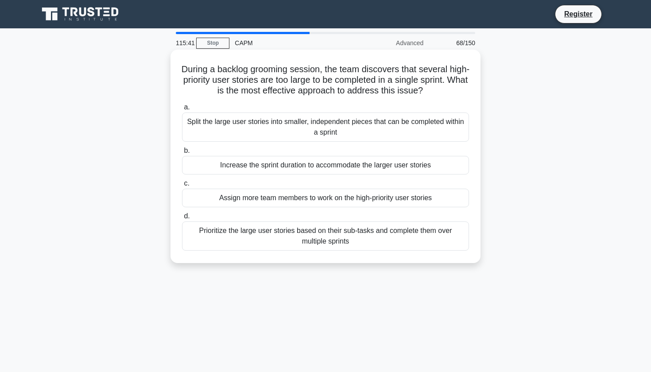
click at [299, 236] on div "Prioritize the large user stories based on their sub-tasks and complete them ov…" at bounding box center [325, 235] width 287 height 29
click at [182, 219] on input "d. Prioritize the large user stories based on their sub-tasks and complete them…" at bounding box center [182, 216] width 0 height 6
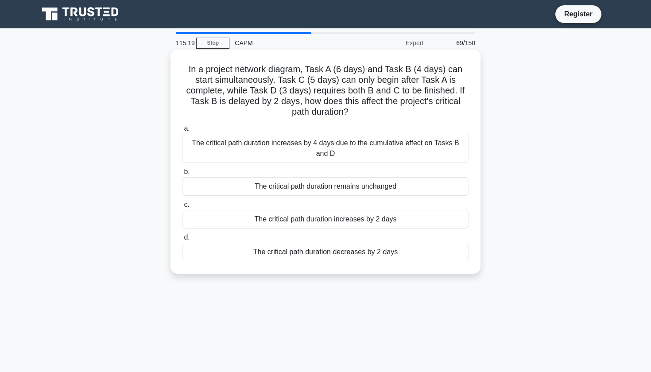
click at [329, 217] on div "The critical path duration increases by 2 days" at bounding box center [325, 219] width 287 height 19
click at [182, 208] on input "c. The critical path duration increases by 2 days" at bounding box center [182, 205] width 0 height 6
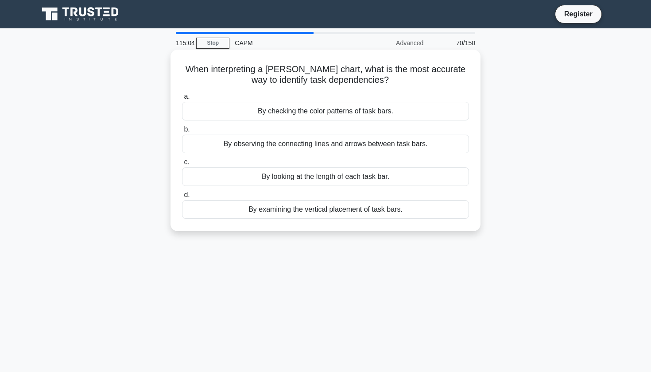
click at [410, 146] on div "By observing the connecting lines and arrows between task bars." at bounding box center [325, 144] width 287 height 19
click at [182, 132] on input "b. By observing the connecting lines and arrows between task bars." at bounding box center [182, 130] width 0 height 6
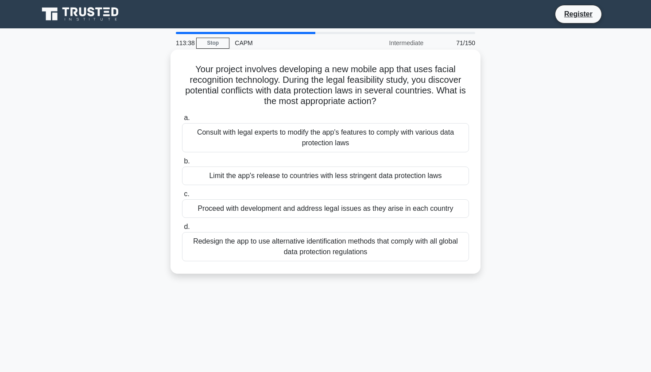
click at [390, 246] on div "Redesign the app to use alternative identification methods that comply with all…" at bounding box center [325, 246] width 287 height 29
click at [182, 230] on input "d. Redesign the app to use alternative identification methods that comply with …" at bounding box center [182, 227] width 0 height 6
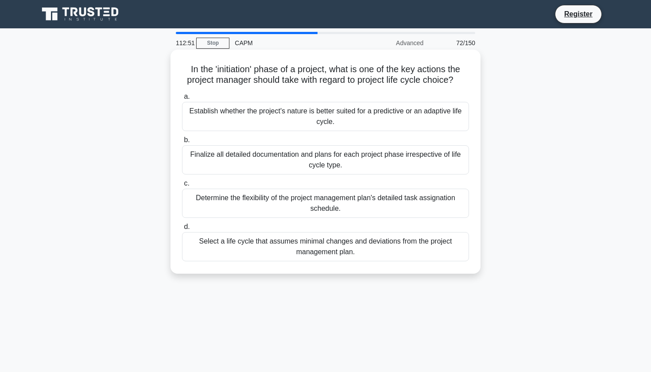
click at [348, 113] on div "Establish whether the project's nature is better suited for a predictive or an …" at bounding box center [325, 116] width 287 height 29
click at [182, 100] on input "a. Establish whether the project's nature is better suited for a predictive or …" at bounding box center [182, 97] width 0 height 6
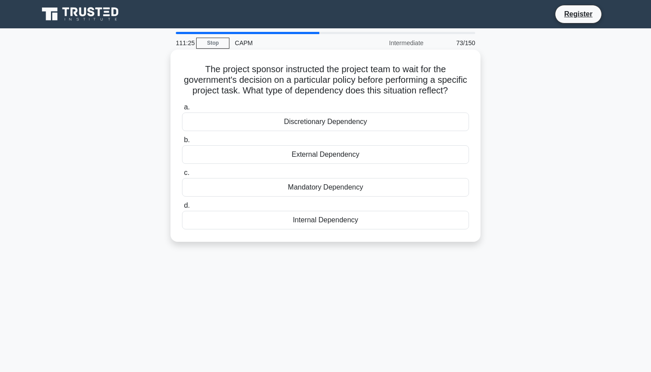
drag, startPoint x: 404, startPoint y: 70, endPoint x: 453, endPoint y: 94, distance: 55.1
click at [453, 94] on h5 "The project sponsor instructed the project team to wait for the government's de…" at bounding box center [325, 80] width 289 height 33
copy h5 "wait for the government's decision on a particular policy before performing a s…"
click at [281, 155] on div "External Dependency" at bounding box center [325, 154] width 287 height 19
click at [182, 143] on input "b. External Dependency" at bounding box center [182, 140] width 0 height 6
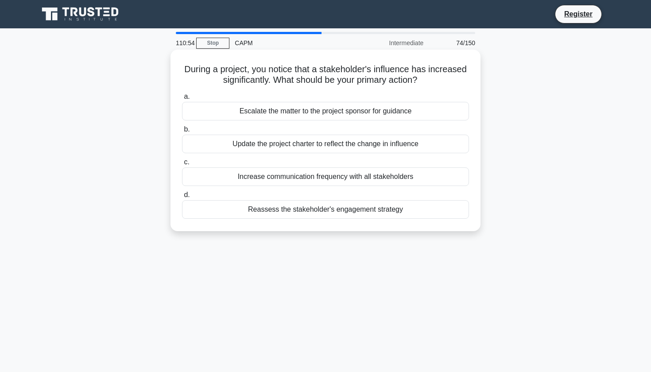
click at [275, 211] on div "Reassess the stakeholder's engagement strategy" at bounding box center [325, 209] width 287 height 19
click at [182, 198] on input "d. Reassess the stakeholder's engagement strategy" at bounding box center [182, 195] width 0 height 6
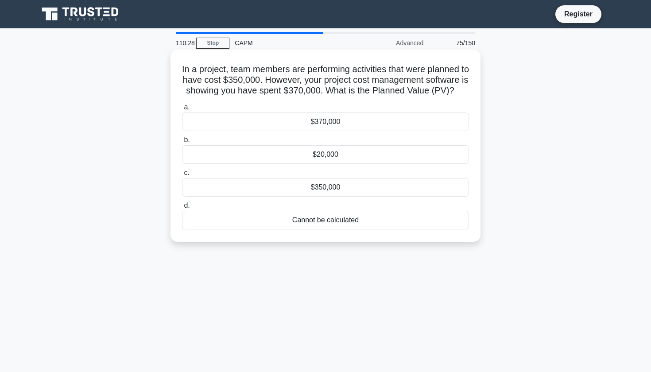
click at [299, 219] on div "Cannot be calculated" at bounding box center [325, 220] width 287 height 19
click at [182, 209] on input "d. Cannot be calculated" at bounding box center [182, 206] width 0 height 6
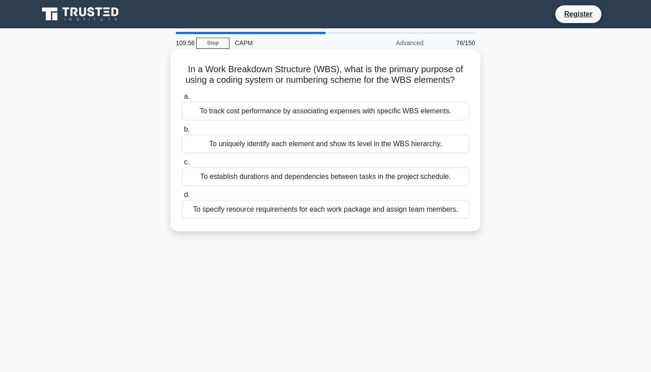
click at [401, 142] on div "To uniquely identify each element and show its level in the WBS hierarchy." at bounding box center [325, 144] width 287 height 19
click at [182, 132] on input "b. To uniquely identify each element and show its level in the WBS hierarchy." at bounding box center [182, 130] width 0 height 6
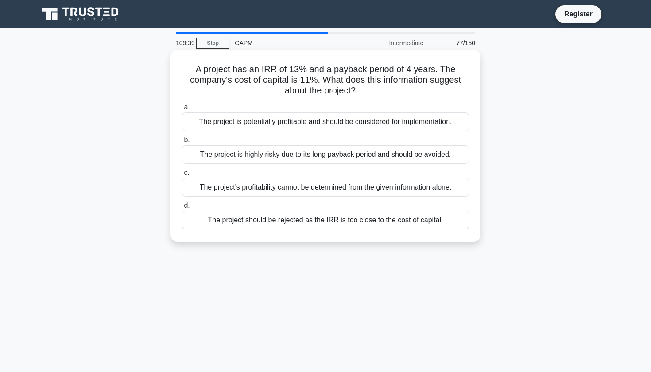
click at [392, 123] on div "The project is potentially profitable and should be considered for implementati…" at bounding box center [325, 121] width 287 height 19
click at [182, 110] on input "a. The project is potentially profitable and should be considered for implement…" at bounding box center [182, 108] width 0 height 6
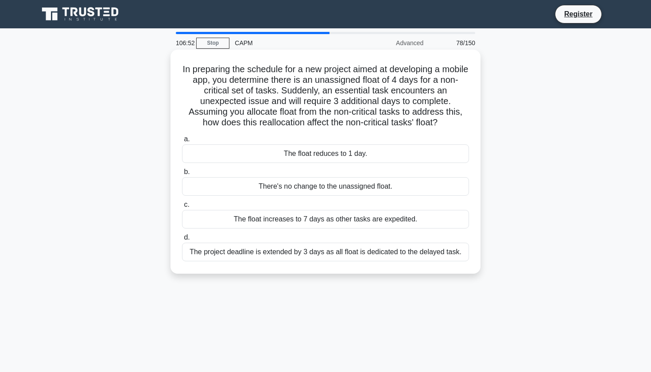
click at [371, 156] on div "The float reduces to 1 day." at bounding box center [325, 153] width 287 height 19
click at [182, 142] on input "a. The float reduces to 1 day." at bounding box center [182, 139] width 0 height 6
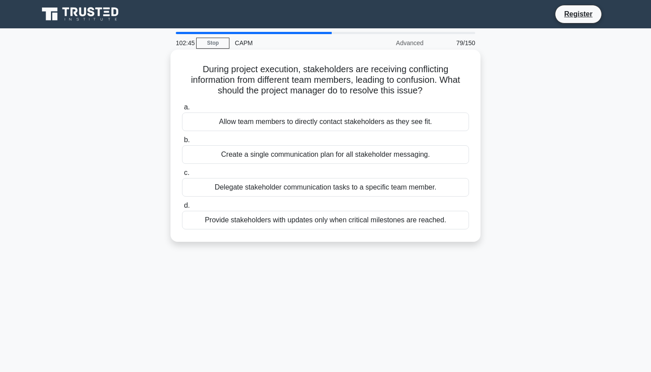
click at [369, 221] on div "Provide stakeholders with updates only when critical milestones are reached." at bounding box center [325, 220] width 287 height 19
click at [182, 209] on input "d. Provide stakeholders with updates only when critical milestones are reached." at bounding box center [182, 206] width 0 height 6
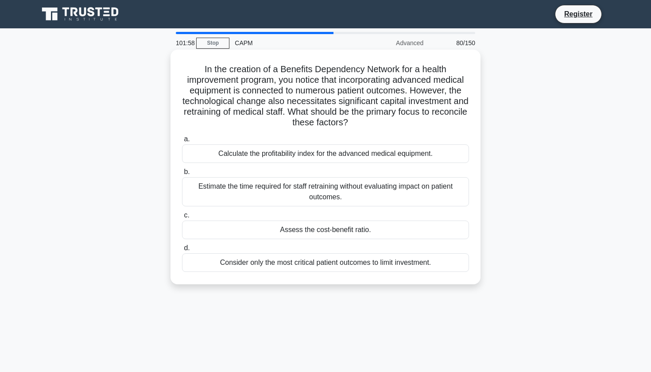
click at [327, 230] on div "Assess the cost-benefit ratio." at bounding box center [325, 230] width 287 height 19
click at [182, 218] on input "c. Assess the cost-benefit ratio." at bounding box center [182, 216] width 0 height 6
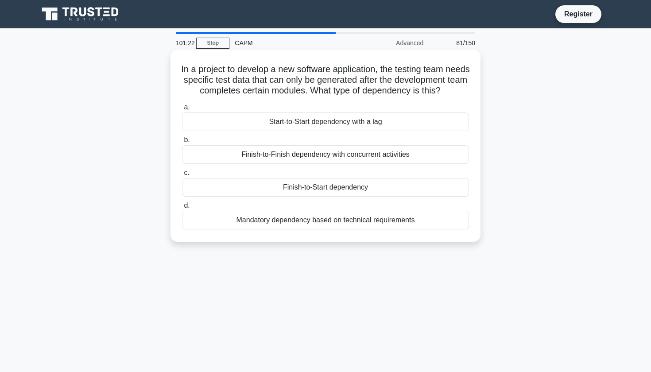
click at [259, 197] on div "Finish-to-Start dependency" at bounding box center [325, 187] width 287 height 19
click at [182, 176] on input "c. Finish-to-Start dependency" at bounding box center [182, 173] width 0 height 6
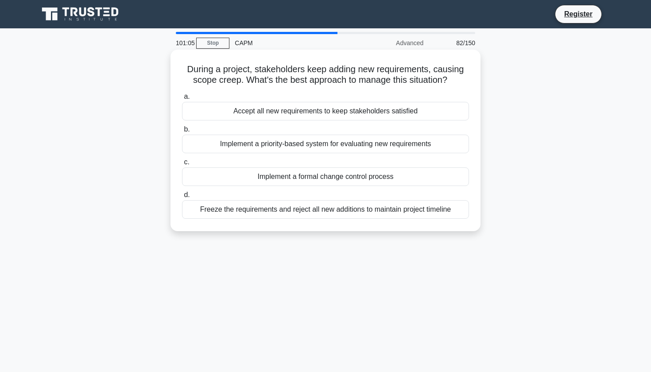
click at [266, 174] on div "Implement a formal change control process" at bounding box center [325, 176] width 287 height 19
click at [182, 165] on input "c. Implement a formal change control process" at bounding box center [182, 162] width 0 height 6
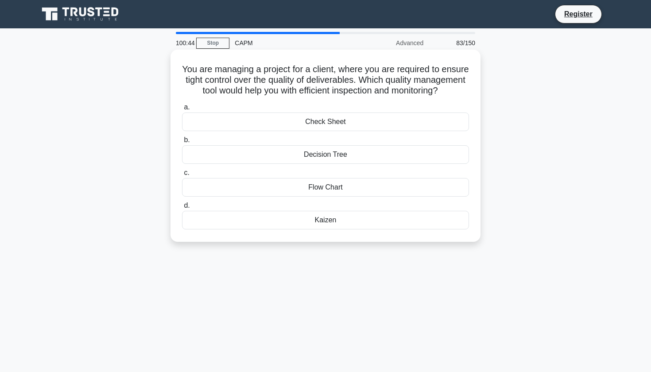
click at [196, 128] on div "Check Sheet" at bounding box center [325, 121] width 287 height 19
click at [182, 110] on input "a. Check Sheet" at bounding box center [182, 108] width 0 height 6
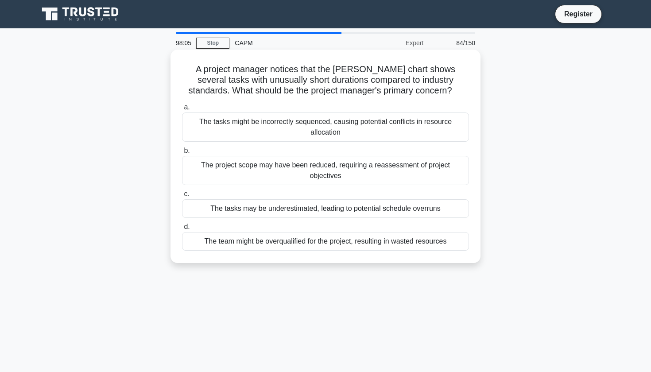
click at [279, 209] on div "The tasks may be underestimated, leading to potential schedule overruns" at bounding box center [325, 208] width 287 height 19
click at [182, 197] on input "c. The tasks may be underestimated, leading to potential schedule overruns" at bounding box center [182, 194] width 0 height 6
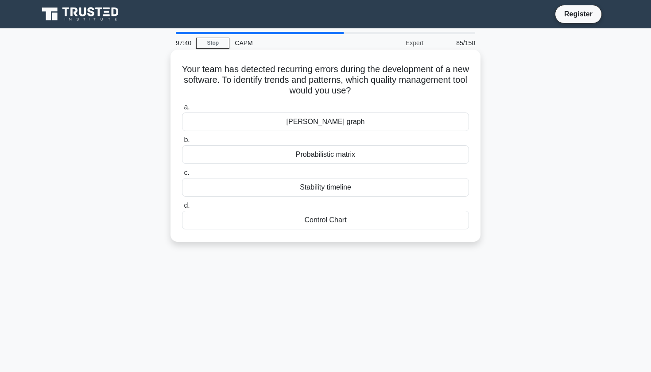
drag, startPoint x: 237, startPoint y: 81, endPoint x: 363, endPoint y: 96, distance: 126.1
click at [363, 96] on h5 "Your team has detected recurring errors during the development of a new softwar…" at bounding box center [325, 80] width 289 height 33
copy h5 "To identify trends and patterns, which quality management tool would you use?"
click at [323, 221] on div "Control Chart" at bounding box center [325, 220] width 287 height 19
click at [182, 209] on input "d. Control Chart" at bounding box center [182, 206] width 0 height 6
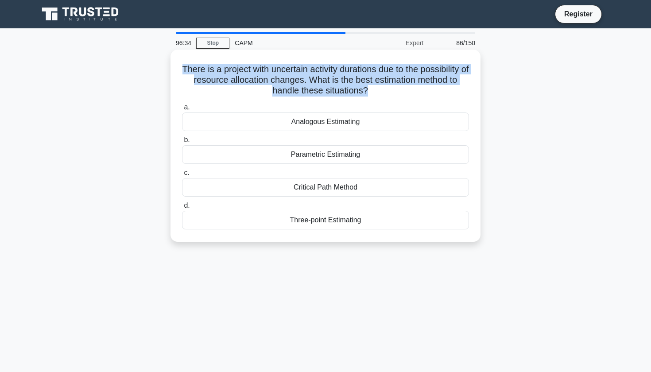
drag, startPoint x: 184, startPoint y: 67, endPoint x: 367, endPoint y: 87, distance: 184.0
click at [367, 87] on h5 "There is a project with uncertain activity durations due to the possibility of …" at bounding box center [325, 80] width 289 height 33
copy h5 "There is a project with uncertain activity durations due to the possibility of …"
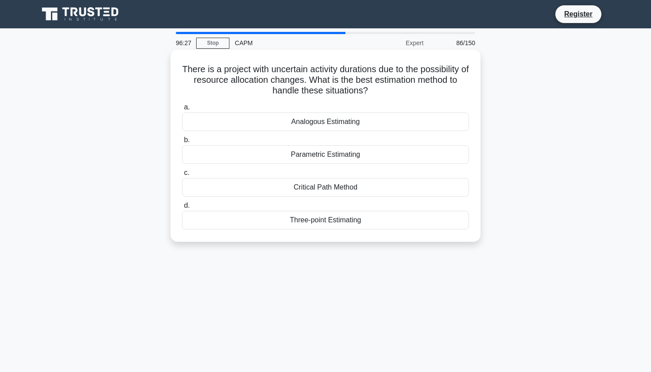
click at [285, 219] on div "Three-point Estimating" at bounding box center [325, 220] width 287 height 19
click at [182, 209] on input "d. Three-point Estimating" at bounding box center [182, 206] width 0 height 6
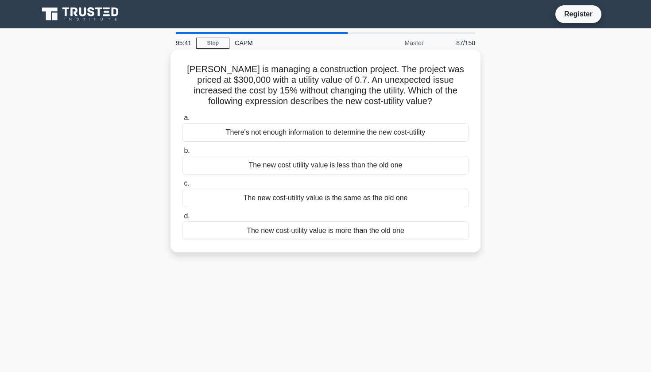
click at [412, 166] on div "The new cost utility value is less than the old one" at bounding box center [325, 165] width 287 height 19
click at [182, 154] on input "b. The new cost utility value is less than the old one" at bounding box center [182, 151] width 0 height 6
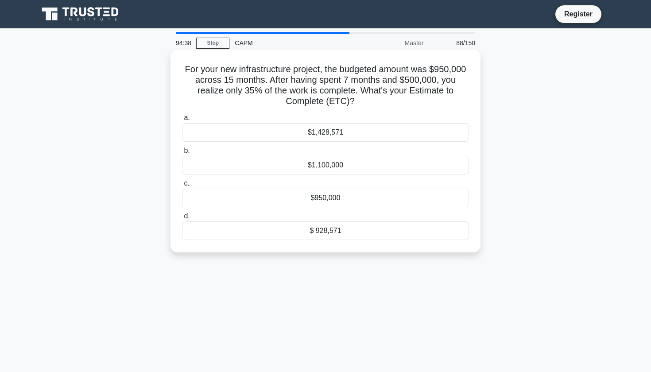
click at [404, 229] on div "$ 928,571" at bounding box center [325, 230] width 287 height 19
click at [182, 219] on input "d. $ 928,571" at bounding box center [182, 216] width 0 height 6
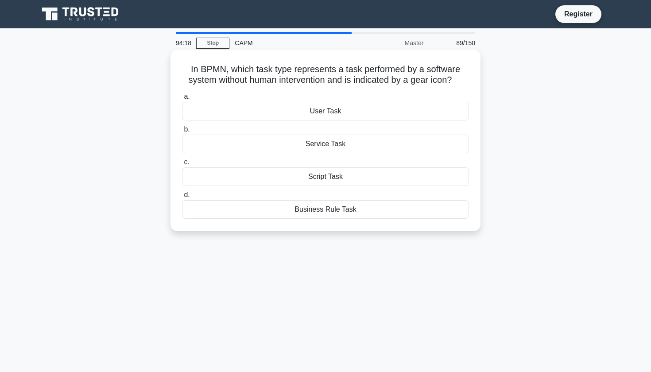
click at [384, 146] on div "Service Task" at bounding box center [325, 144] width 287 height 19
click at [182, 132] on input "b. Service Task" at bounding box center [182, 130] width 0 height 6
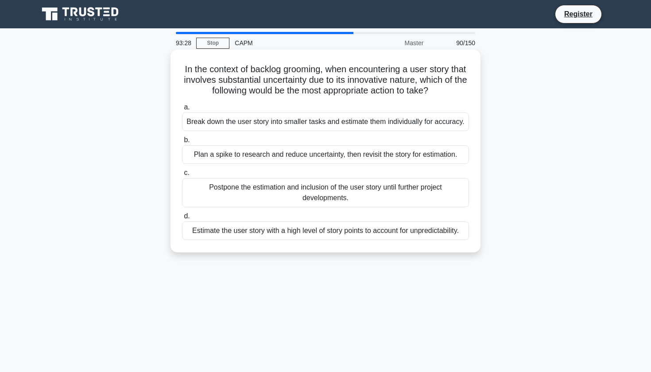
click at [358, 235] on div "Estimate the user story with a high level of story points to account for unpred…" at bounding box center [325, 230] width 287 height 19
click at [182, 219] on input "d. Estimate the user story with a high level of story points to account for unp…" at bounding box center [182, 216] width 0 height 6
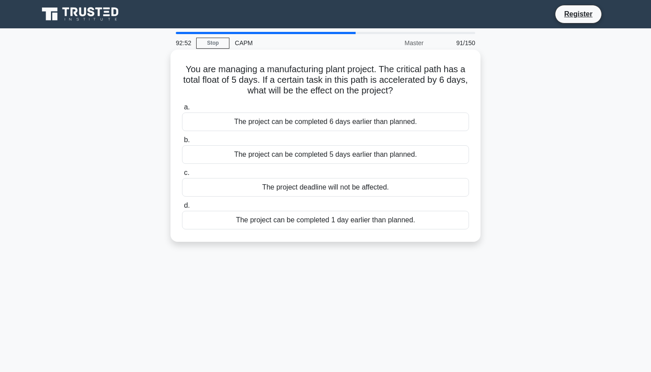
click at [424, 122] on div "The project can be completed 6 days earlier than planned." at bounding box center [325, 121] width 287 height 19
click at [182, 110] on input "a. The project can be completed 6 days earlier than planned." at bounding box center [182, 108] width 0 height 6
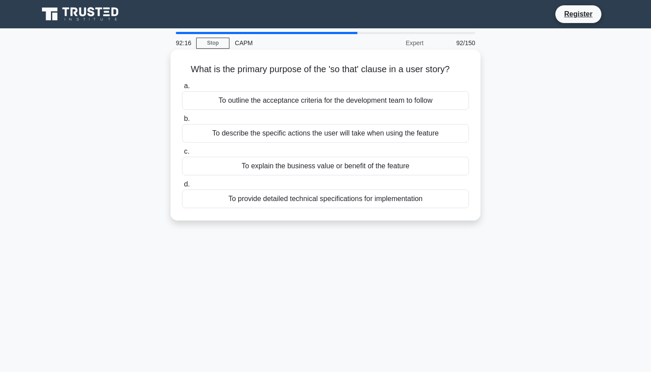
click at [391, 170] on div "To explain the business value or benefit of the feature" at bounding box center [325, 166] width 287 height 19
click at [182, 155] on input "c. To explain the business value or benefit of the feature" at bounding box center [182, 152] width 0 height 6
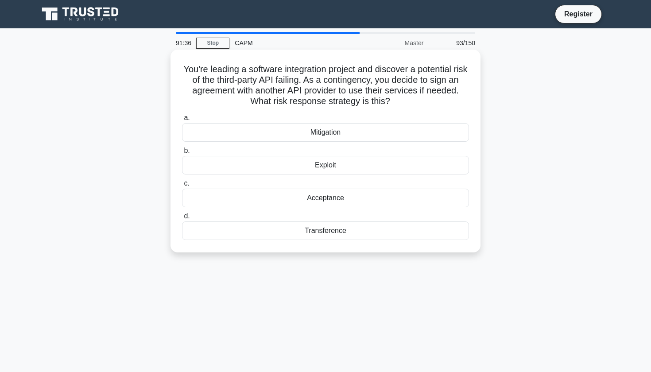
click at [238, 132] on div "Mitigation" at bounding box center [325, 132] width 287 height 19
click at [182, 121] on input "a. Mitigation" at bounding box center [182, 118] width 0 height 6
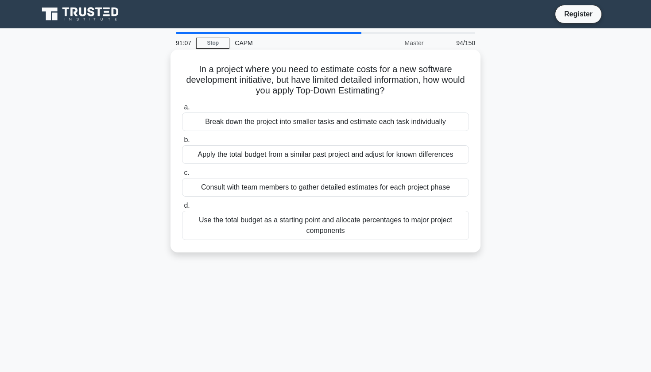
click at [244, 119] on div "Break down the project into smaller tasks and estimate each task individually" at bounding box center [325, 121] width 287 height 19
click at [182, 110] on input "a. Break down the project into smaller tasks and estimate each task individually" at bounding box center [182, 108] width 0 height 6
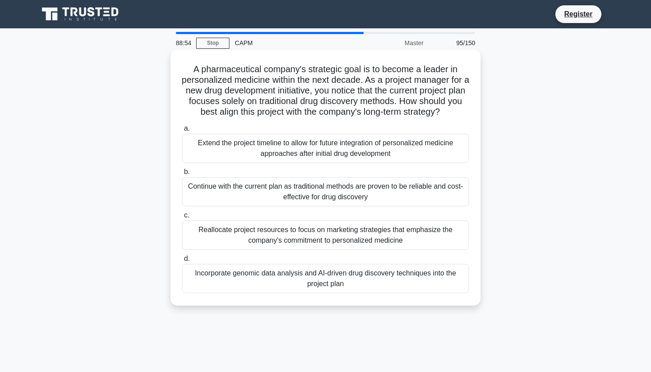
click at [224, 244] on div "Reallocate project resources to focus on marketing strategies that emphasize th…" at bounding box center [325, 235] width 287 height 29
click at [182, 218] on input "c. Reallocate project resources to focus on marketing strategies that emphasize…" at bounding box center [182, 216] width 0 height 6
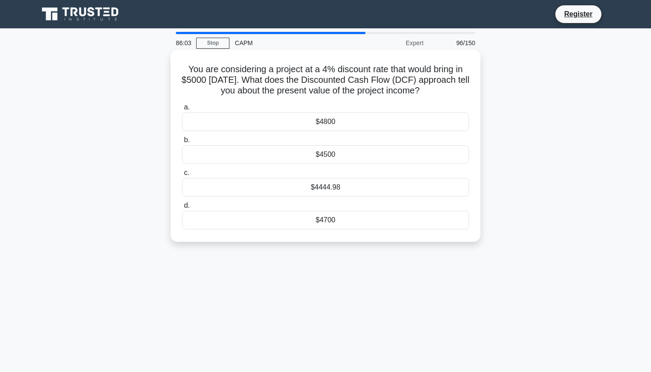
click at [337, 189] on div "$4444.98" at bounding box center [325, 187] width 287 height 19
click at [182, 176] on input "c. $4444.98" at bounding box center [182, 173] width 0 height 6
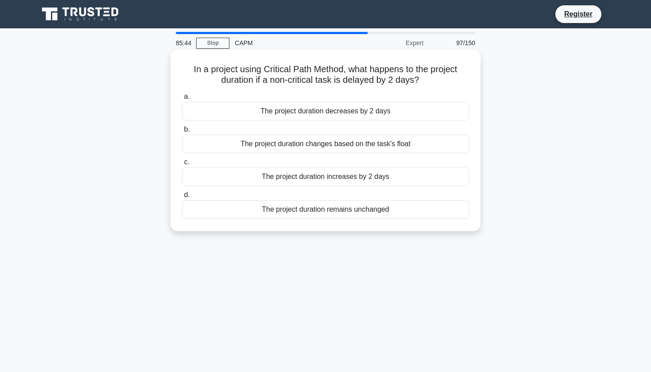
click at [416, 210] on div "The project duration remains unchanged" at bounding box center [325, 209] width 287 height 19
click at [182, 198] on input "d. The project duration remains unchanged" at bounding box center [182, 195] width 0 height 6
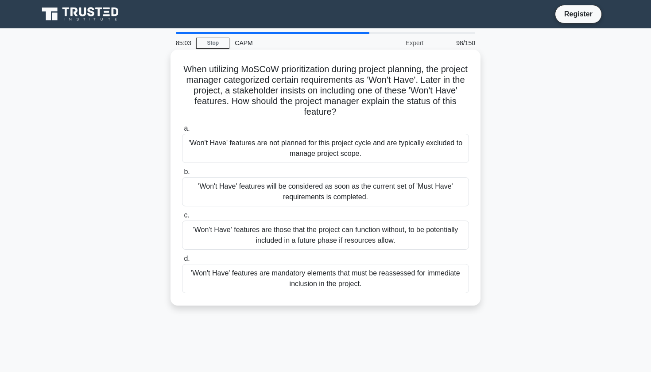
click at [335, 232] on div "'Won't Have' features are those that the project can function without, to be po…" at bounding box center [325, 235] width 287 height 29
click at [182, 218] on input "c. 'Won't Have' features are those that the project can function without, to be…" at bounding box center [182, 216] width 0 height 6
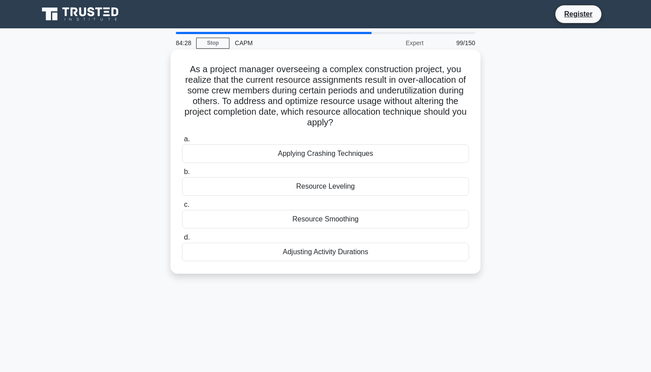
drag, startPoint x: 190, startPoint y: 70, endPoint x: 333, endPoint y: 130, distance: 155.0
click at [333, 130] on div "As a project manager overseeing a complex construction project, you realize tha…" at bounding box center [325, 161] width 303 height 217
copy h5 "As a project manager overseeing a complex construction project, you realize tha…"
click at [300, 186] on div "Resource Leveling" at bounding box center [325, 186] width 287 height 19
click at [182, 175] on input "b. Resource Leveling" at bounding box center [182, 172] width 0 height 6
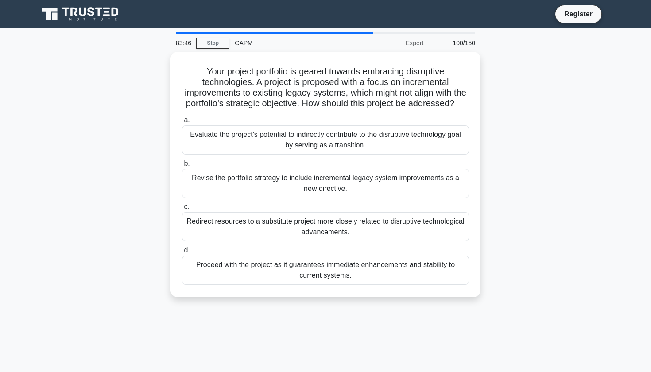
click at [512, 1] on nav "Register" at bounding box center [325, 14] width 651 height 28
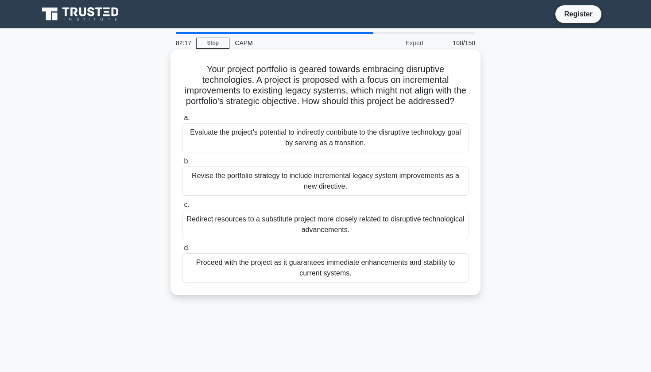
click at [415, 140] on div "Evaluate the project's potential to indirectly contribute to the disruptive tec…" at bounding box center [325, 137] width 287 height 29
click at [182, 121] on input "a. Evaluate the project's potential to indirectly contribute to the disruptive …" at bounding box center [182, 118] width 0 height 6
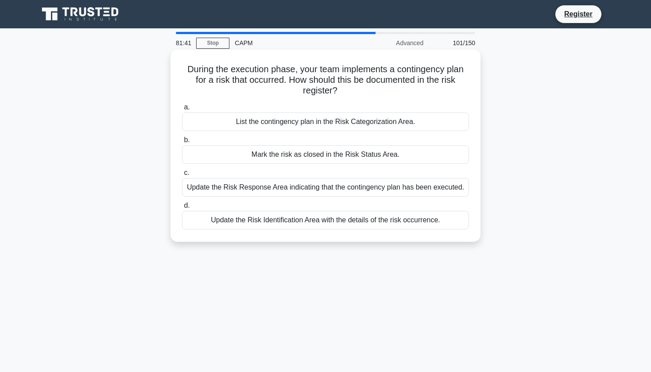
click at [387, 187] on div "Update the Risk Response Area indicating that the contingency plan has been exe…" at bounding box center [325, 187] width 287 height 19
click at [182, 176] on input "c. Update the Risk Response Area indicating that the contingency plan has been …" at bounding box center [182, 173] width 0 height 6
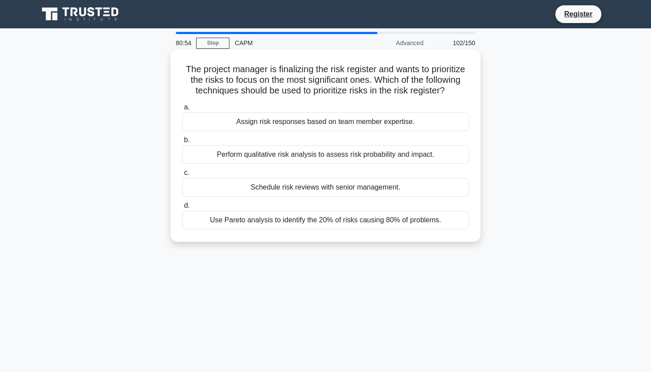
click at [323, 153] on div "Perform qualitative risk analysis to assess risk probability and impact." at bounding box center [325, 154] width 287 height 19
click at [182, 143] on input "b. Perform qualitative risk analysis to assess risk probability and impact." at bounding box center [182, 140] width 0 height 6
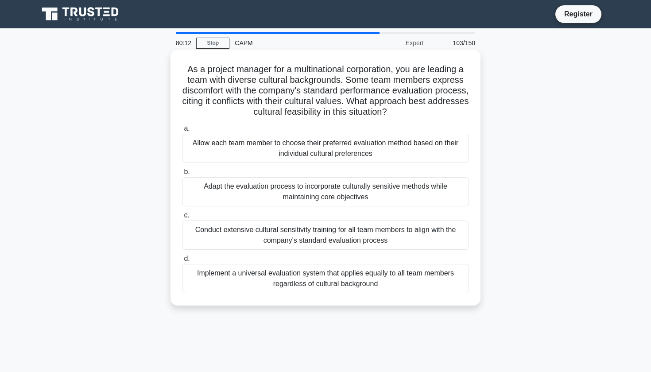
click at [289, 196] on div "Adapt the evaluation process to incorporate culturally sensitive methods while …" at bounding box center [325, 191] width 287 height 29
click at [182, 175] on input "b. Adapt the evaluation process to incorporate culturally sensitive methods whi…" at bounding box center [182, 172] width 0 height 6
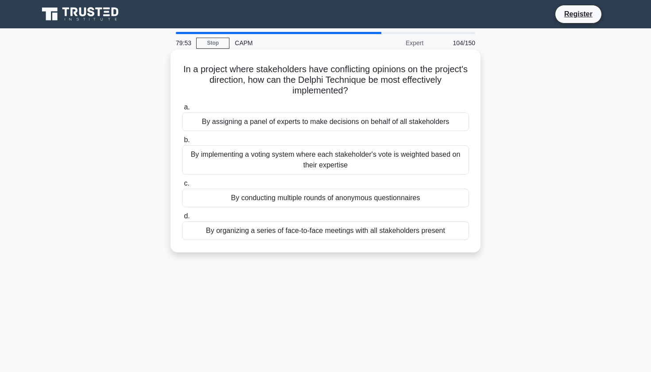
click at [310, 197] on div "By conducting multiple rounds of anonymous questionnaires" at bounding box center [325, 198] width 287 height 19
click at [182, 186] on input "c. By conducting multiple rounds of anonymous questionnaires" at bounding box center [182, 184] width 0 height 6
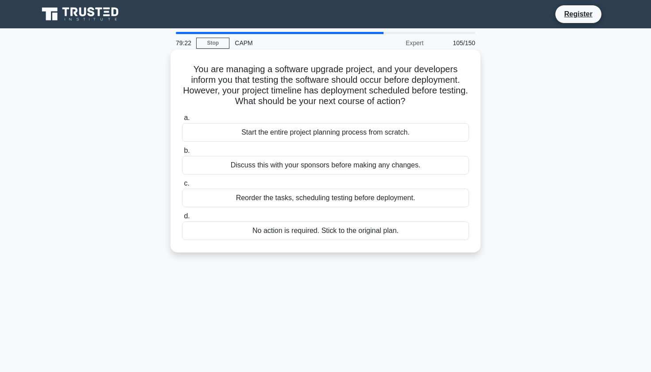
click at [419, 197] on div "Reorder the tasks, scheduling testing before deployment." at bounding box center [325, 198] width 287 height 19
click at [182, 186] on input "c. Reorder the tasks, scheduling testing before deployment." at bounding box center [182, 184] width 0 height 6
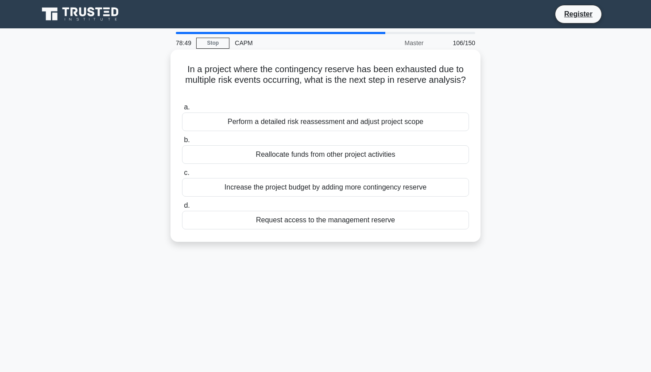
click at [356, 223] on div "Request access to the management reserve" at bounding box center [325, 220] width 287 height 19
click at [182, 209] on input "d. Request access to the management reserve" at bounding box center [182, 206] width 0 height 6
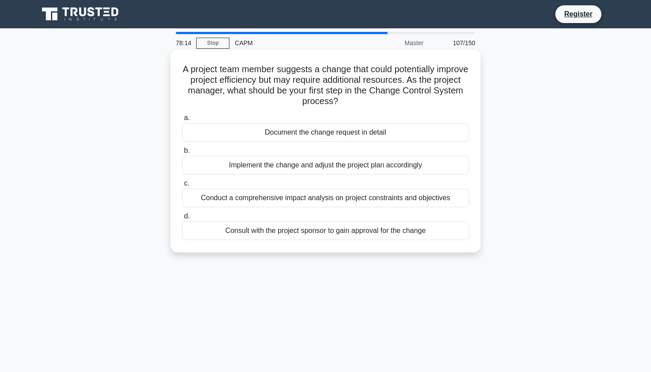
click at [414, 137] on div "Document the change request in detail" at bounding box center [325, 132] width 287 height 19
click at [182, 121] on input "a. Document the change request in detail" at bounding box center [182, 118] width 0 height 6
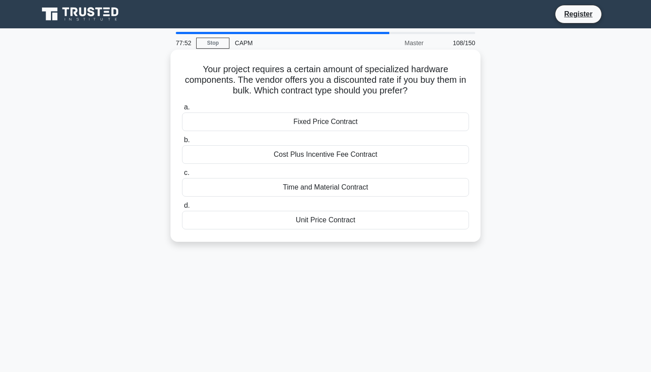
drag, startPoint x: 205, startPoint y: 69, endPoint x: 410, endPoint y: 95, distance: 205.9
click at [410, 95] on h5 "Your project requires a certain amount of specialized hardware components. The …" at bounding box center [325, 80] width 289 height 33
copy h5 "our project requires a certain amount of specialized hardware components. The v…"
click at [338, 120] on div "Fixed Price Contract" at bounding box center [325, 121] width 287 height 19
click at [182, 110] on input "a. Fixed Price Contract" at bounding box center [182, 108] width 0 height 6
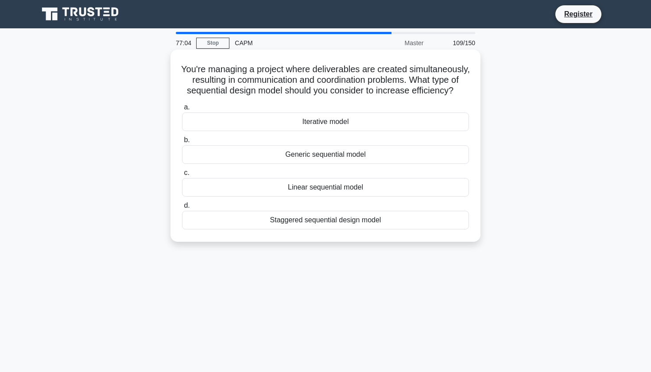
click at [382, 214] on div "Staggered sequential design model" at bounding box center [325, 220] width 287 height 19
click at [182, 209] on input "d. Staggered sequential design model" at bounding box center [182, 206] width 0 height 6
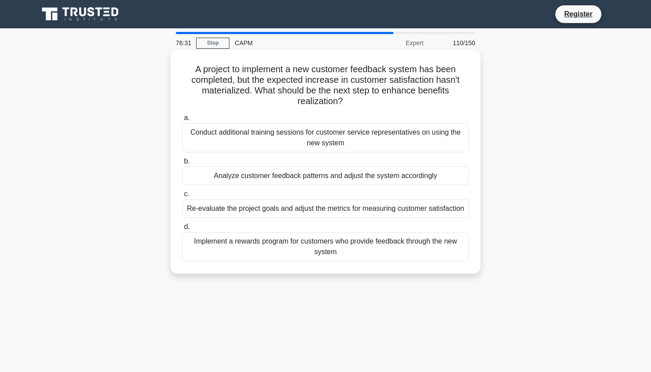
click at [378, 179] on div "Analyze customer feedback patterns and adjust the system accordingly" at bounding box center [325, 176] width 287 height 19
click at [182, 164] on input "b. Analyze customer feedback patterns and adjust the system accordingly" at bounding box center [182, 162] width 0 height 6
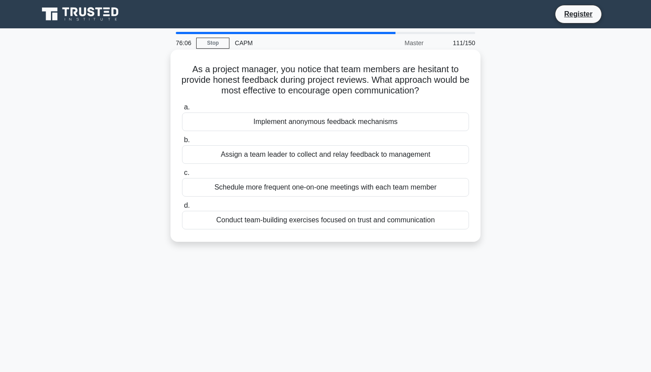
click at [336, 220] on div "Conduct team-building exercises focused on trust and communication" at bounding box center [325, 220] width 287 height 19
click at [182, 209] on input "d. Conduct team-building exercises focused on trust and communication" at bounding box center [182, 206] width 0 height 6
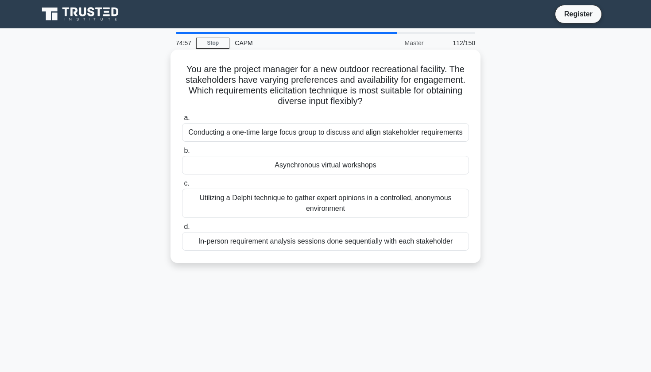
click at [368, 163] on div "Asynchronous virtual workshops" at bounding box center [325, 165] width 287 height 19
click at [182, 154] on input "b. Asynchronous virtual workshops" at bounding box center [182, 151] width 0 height 6
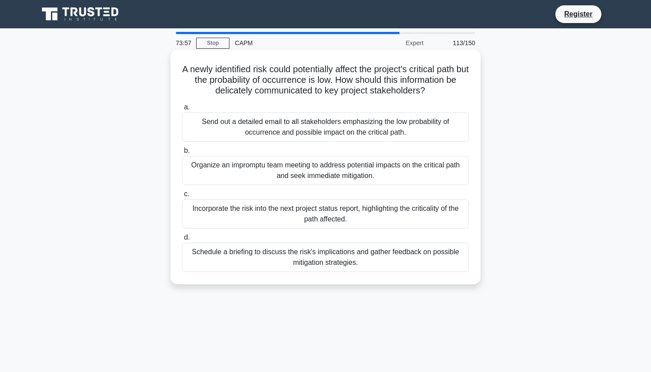
click at [383, 257] on div "Schedule a briefing to discuss the risk's implications and gather feedback on p…" at bounding box center [325, 257] width 287 height 29
click at [182, 240] on input "d. Schedule a briefing to discuss the risk's implications and gather feedback o…" at bounding box center [182, 238] width 0 height 6
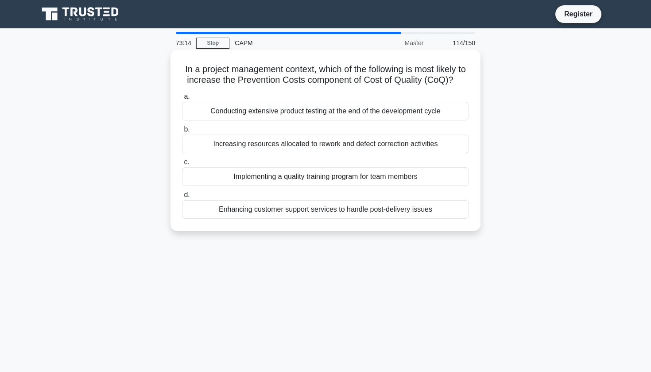
click at [386, 116] on div "Conducting extensive product testing at the end of the development cycle" at bounding box center [325, 111] width 287 height 19
click at [182, 100] on input "a. Conducting extensive product testing at the end of the development cycle" at bounding box center [182, 97] width 0 height 6
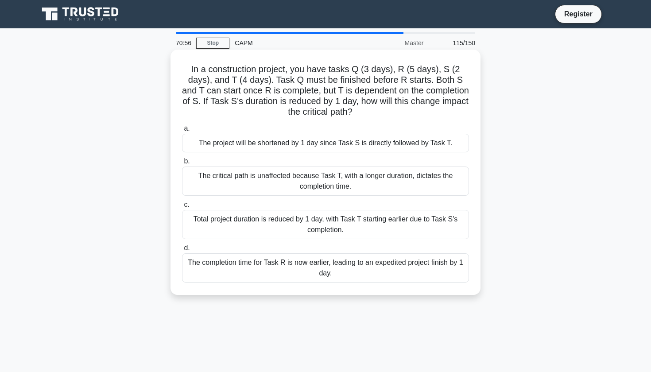
click at [277, 186] on div "The critical path is unaffected because Task T, with a longer duration, dictate…" at bounding box center [325, 181] width 287 height 29
click at [182, 164] on input "b. The critical path is unaffected because Task T, with a longer duration, dict…" at bounding box center [182, 162] width 0 height 6
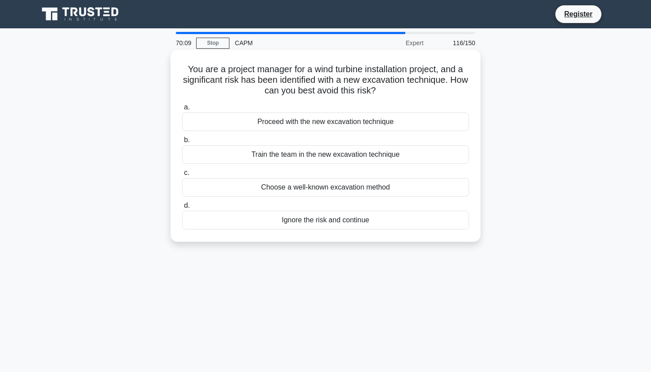
click at [217, 185] on div "Choose a well-known excavation method" at bounding box center [325, 187] width 287 height 19
click at [182, 176] on input "c. Choose a well-known excavation method" at bounding box center [182, 173] width 0 height 6
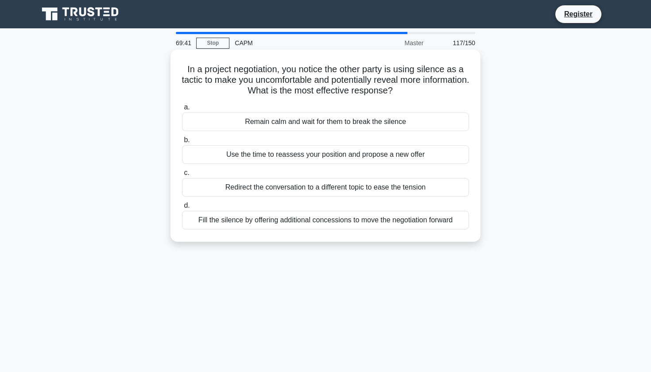
click at [227, 122] on div "Remain calm and wait for them to break the silence" at bounding box center [325, 121] width 287 height 19
click at [182, 110] on input "a. Remain calm and wait for them to break the silence" at bounding box center [182, 108] width 0 height 6
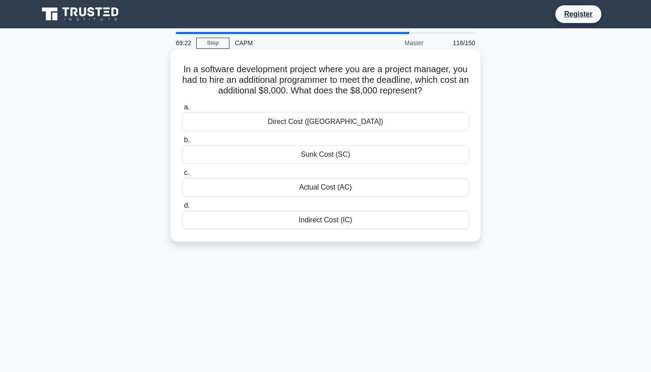
click at [306, 124] on div "Direct Cost (DC)" at bounding box center [325, 121] width 287 height 19
click at [182, 110] on input "a. Direct Cost (DC)" at bounding box center [182, 108] width 0 height 6
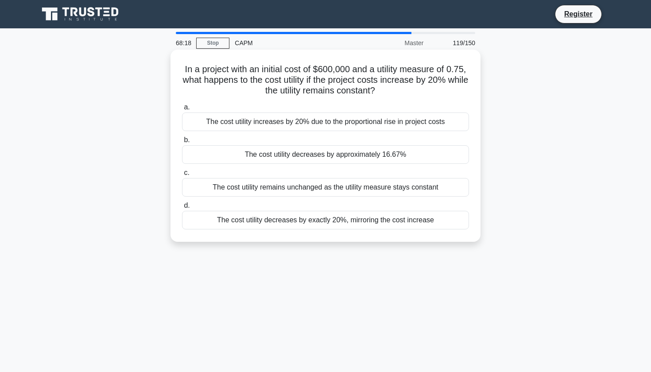
click at [402, 219] on div "The cost utility decreases by exactly 20%, mirroring the cost increase" at bounding box center [325, 220] width 287 height 19
click at [182, 209] on input "d. The cost utility decreases by exactly 20%, mirroring the cost increase" at bounding box center [182, 206] width 0 height 6
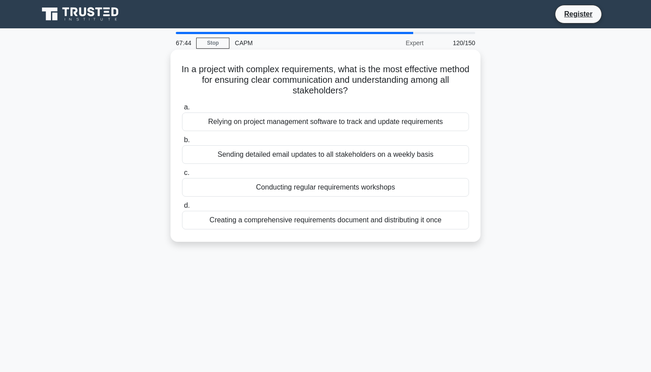
click at [302, 157] on div "Sending detailed email updates to all stakeholders on a weekly basis" at bounding box center [325, 154] width 287 height 19
click at [182, 143] on input "b. Sending detailed email updates to all stakeholders on a weekly basis" at bounding box center [182, 140] width 0 height 6
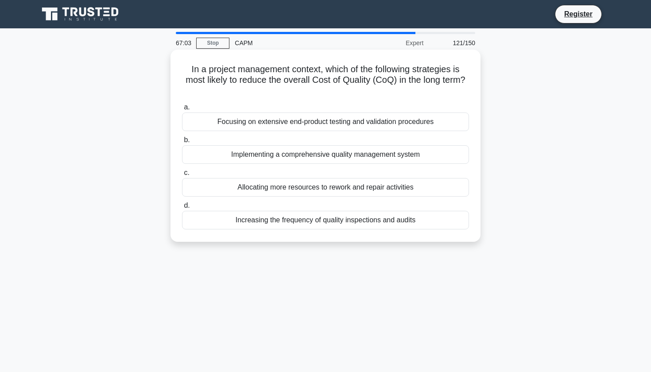
click at [228, 155] on div "Implementing a comprehensive quality management system" at bounding box center [325, 154] width 287 height 19
click at [182, 143] on input "b. Implementing a comprehensive quality management system" at bounding box center [182, 140] width 0 height 6
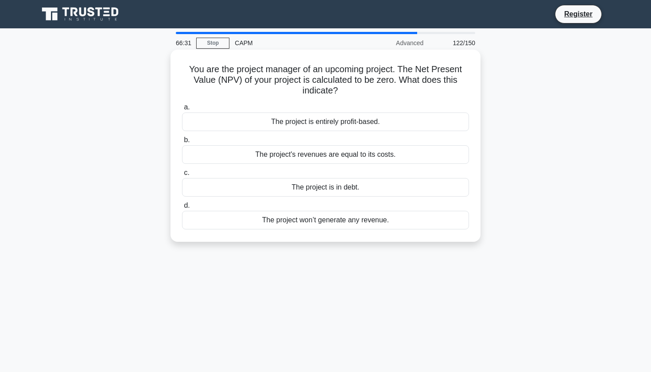
click at [240, 217] on div "The project won’t generate any revenue." at bounding box center [325, 220] width 287 height 19
click at [182, 209] on input "d. The project won’t generate any revenue." at bounding box center [182, 206] width 0 height 6
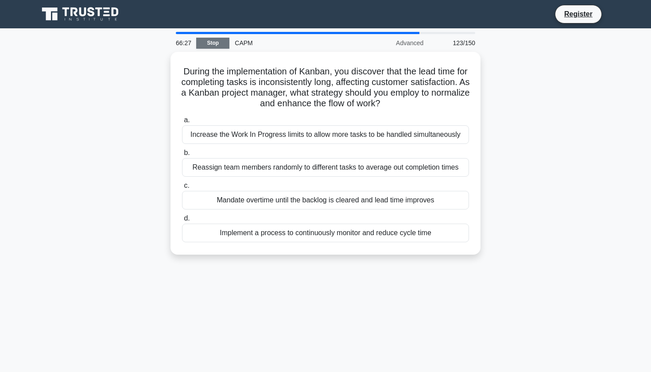
click at [210, 42] on link "Stop" at bounding box center [212, 43] width 33 height 11
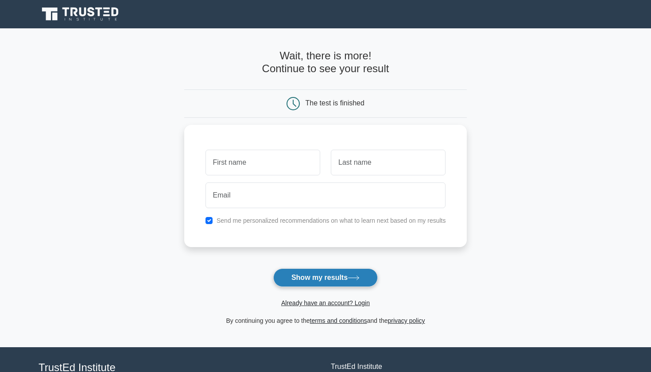
click at [302, 285] on button "Show my results" at bounding box center [325, 277] width 105 height 19
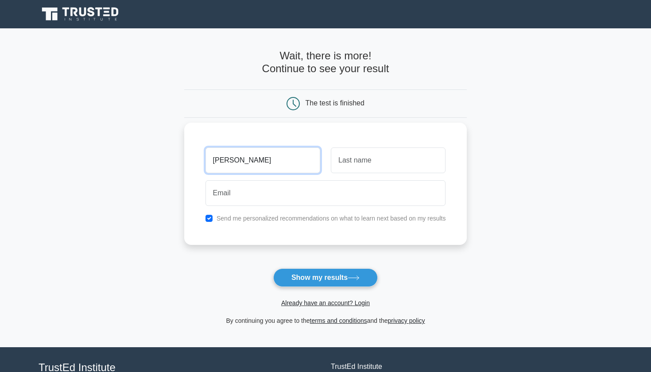
type input "[PERSON_NAME]"
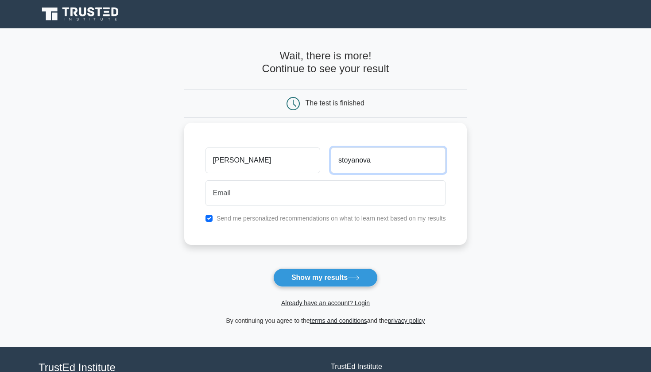
type input "stoyanova"
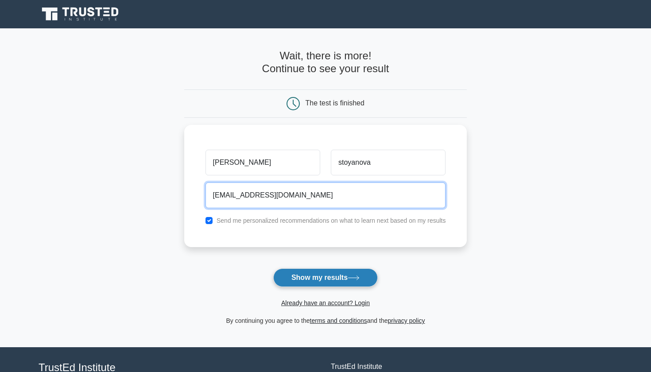
type input "[EMAIL_ADDRESS][DOMAIN_NAME]"
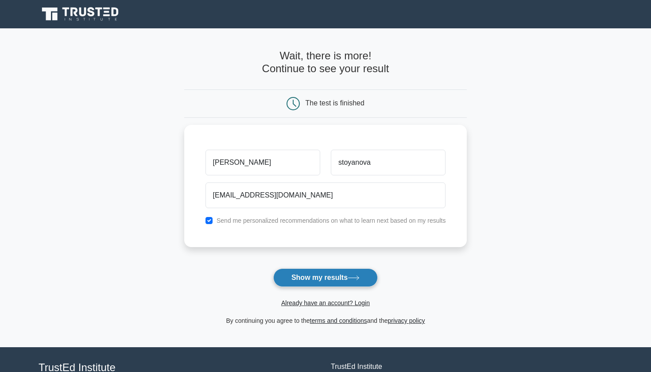
click at [299, 272] on button "Show my results" at bounding box center [325, 277] width 105 height 19
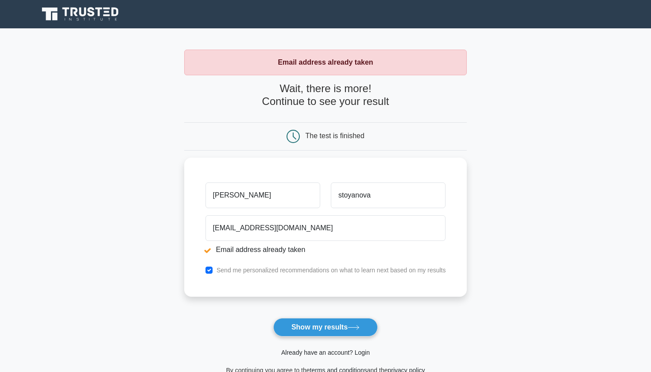
click at [308, 350] on link "Already have an account? Login" at bounding box center [325, 352] width 89 height 7
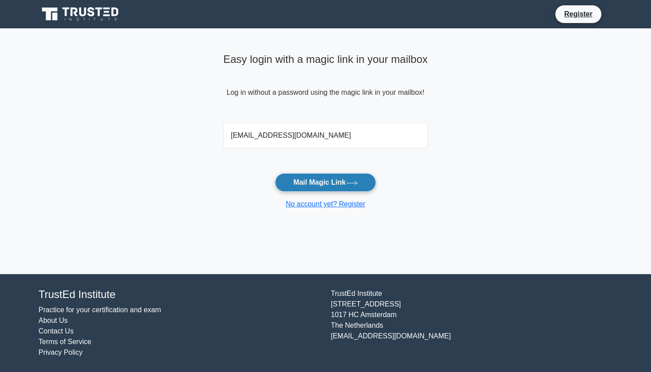
type input "[EMAIL_ADDRESS][DOMAIN_NAME]"
click at [321, 178] on button "Mail Magic Link" at bounding box center [325, 182] width 101 height 19
